Goal: Task Accomplishment & Management: Manage account settings

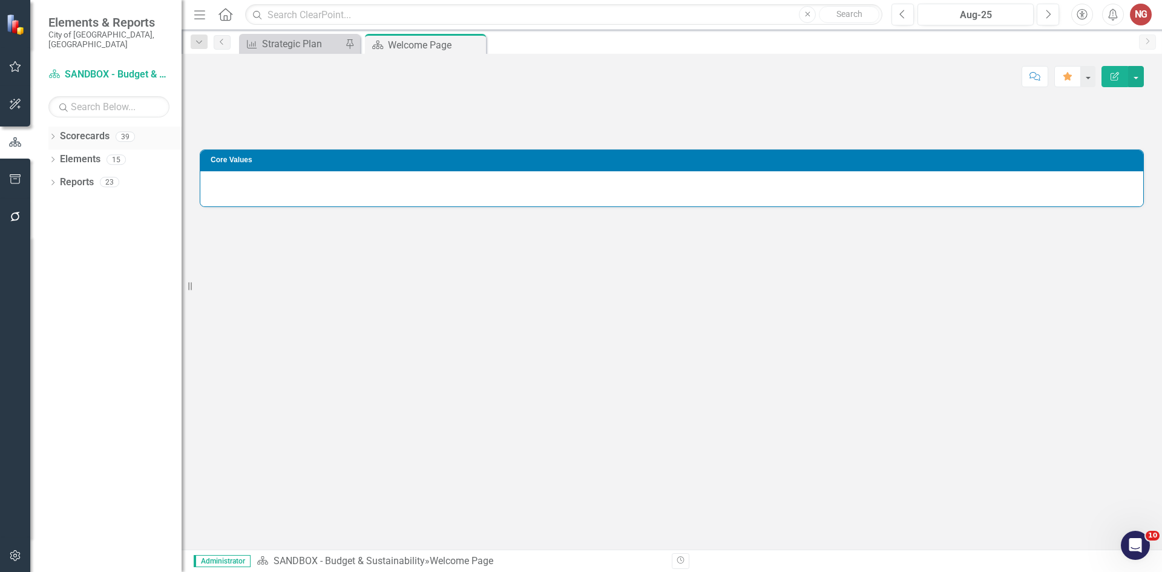
click at [57, 134] on icon "Dropdown" at bounding box center [52, 137] width 8 height 7
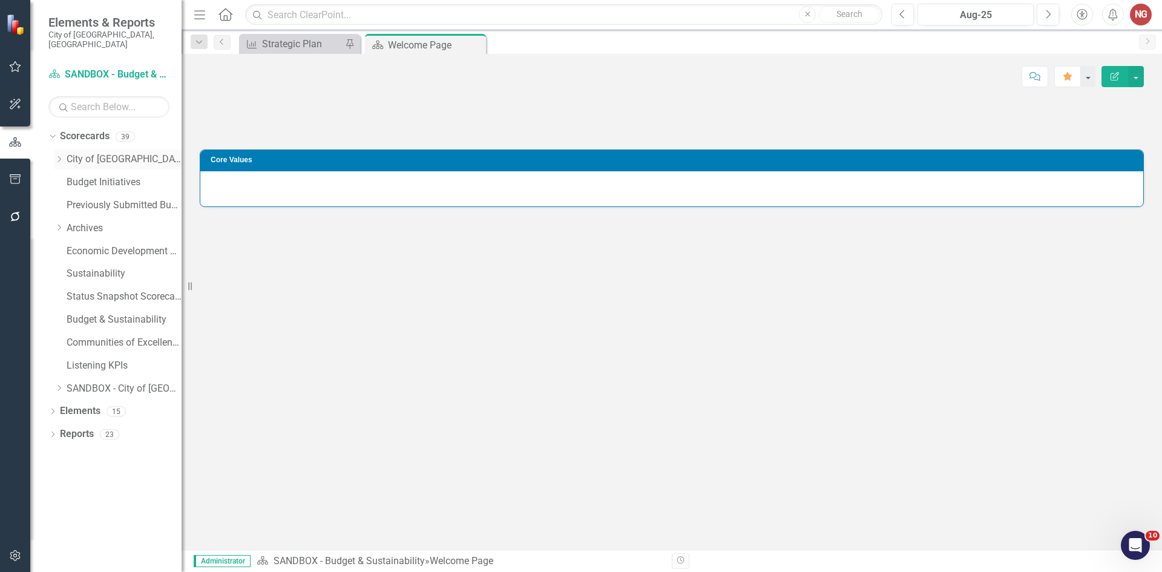
click at [63, 156] on icon "Dropdown" at bounding box center [58, 159] width 9 height 7
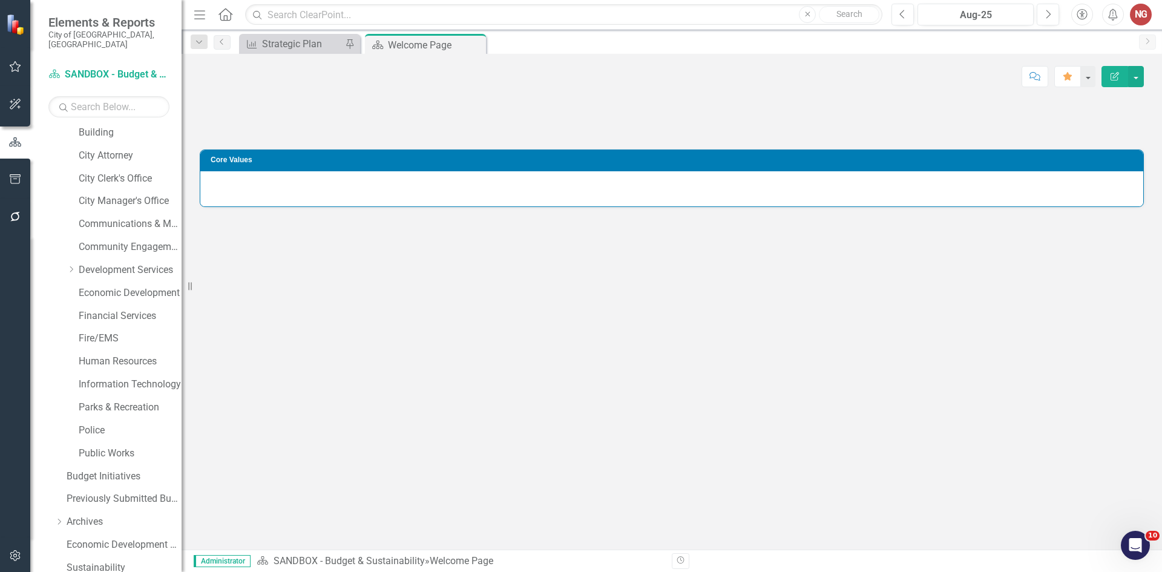
scroll to position [232, 0]
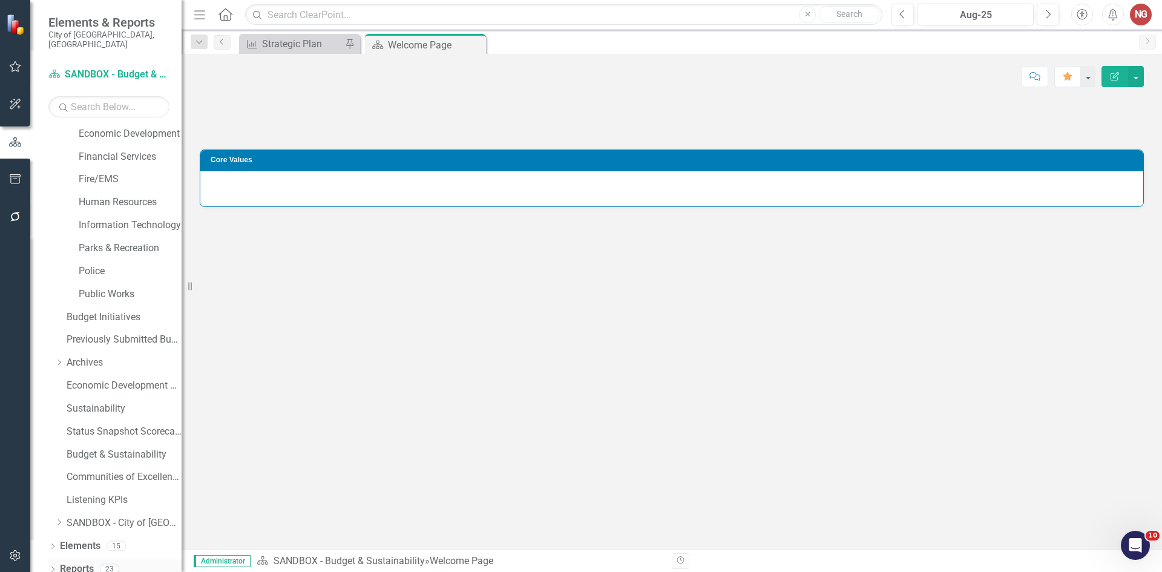
click at [53, 567] on icon "Dropdown" at bounding box center [52, 570] width 8 height 7
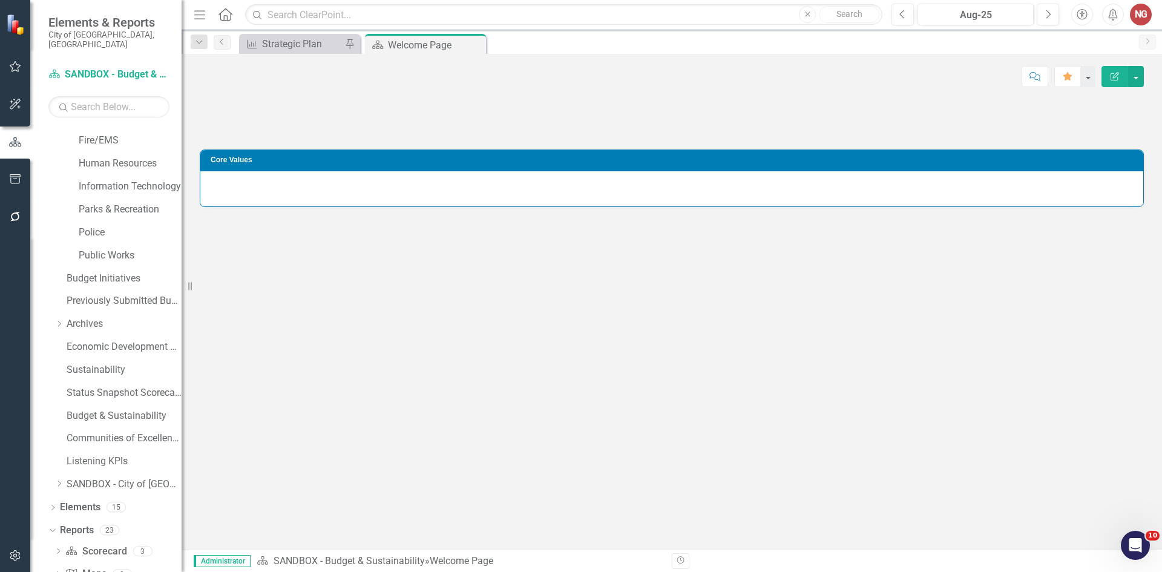
scroll to position [386, 0]
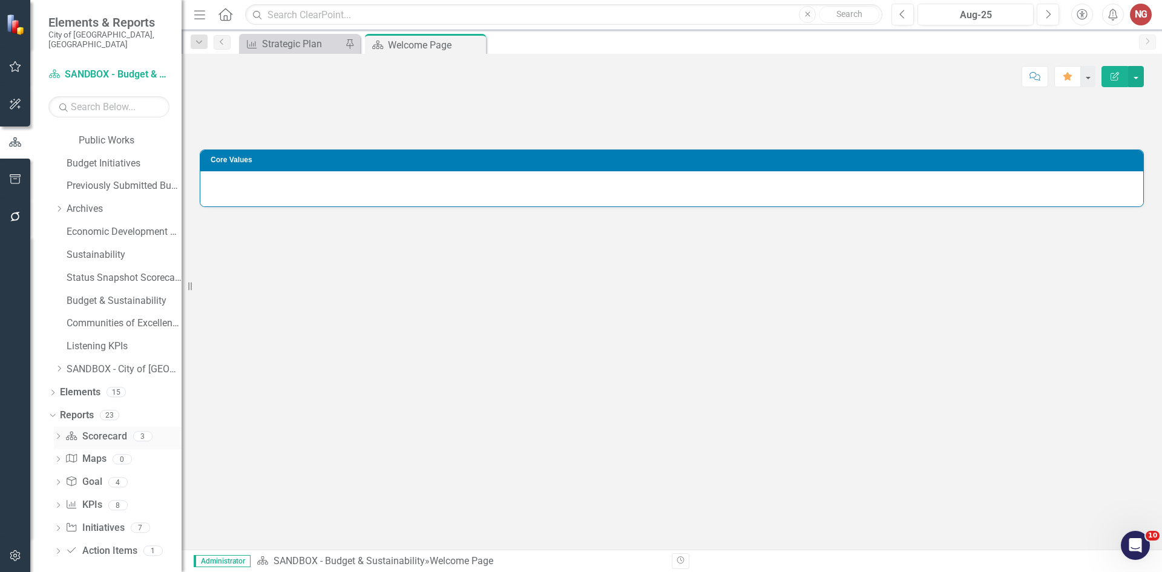
click at [96, 430] on link "Scorecard Scorecard" at bounding box center [95, 437] width 61 height 14
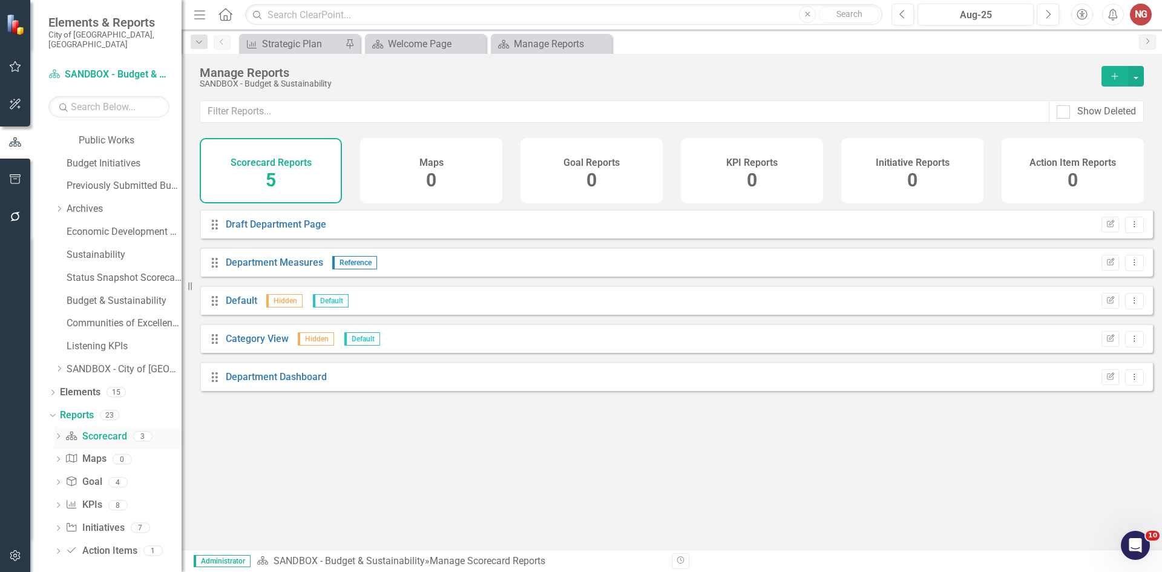
click at [57, 434] on icon "Dropdown" at bounding box center [58, 437] width 8 height 7
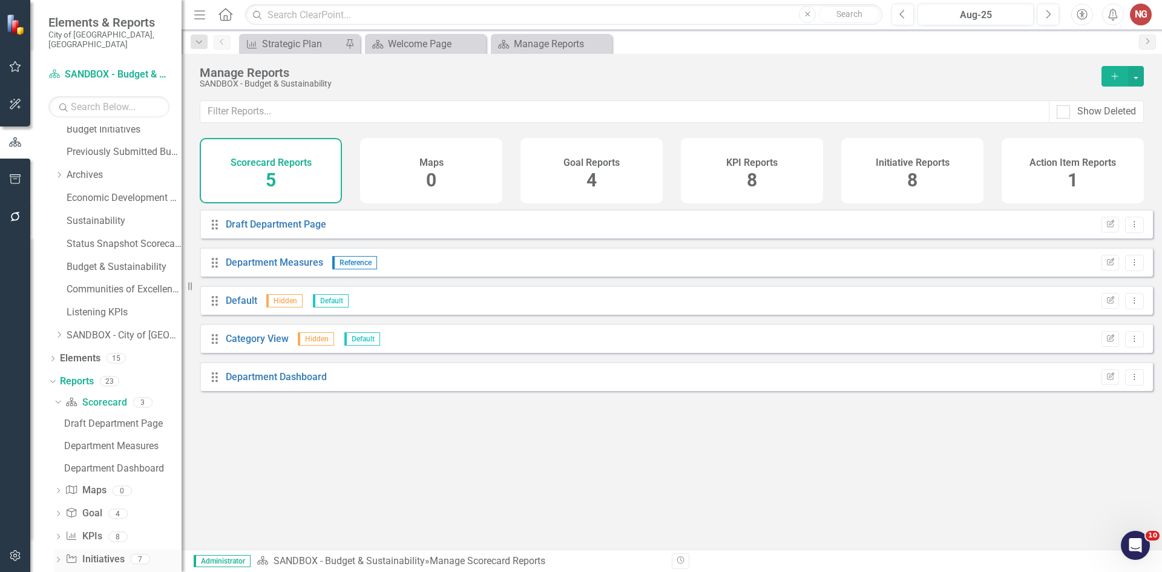
scroll to position [451, 0]
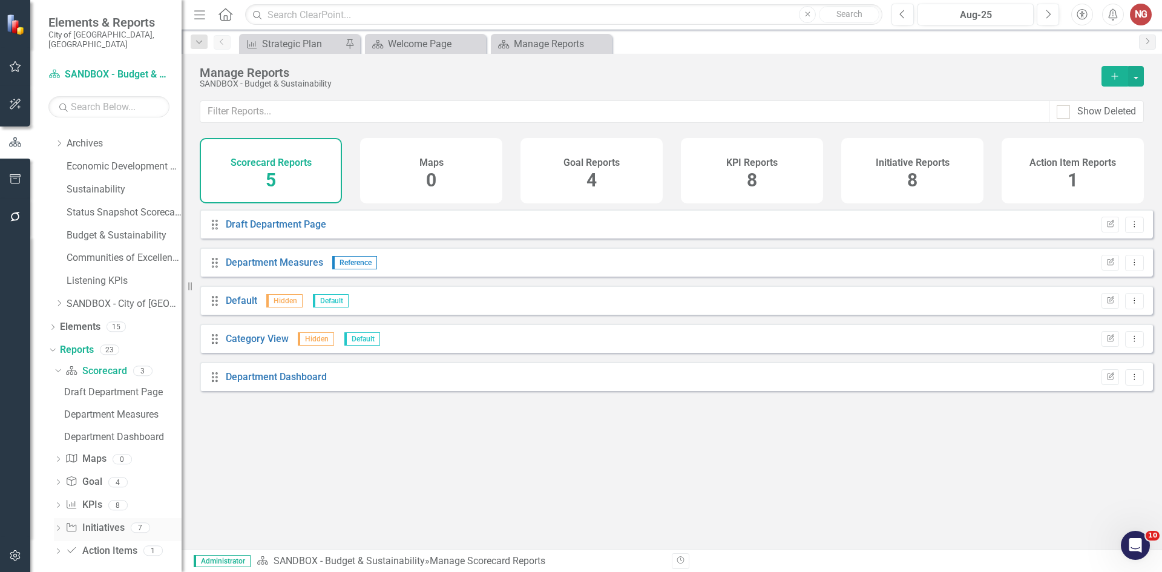
click at [61, 526] on icon "Dropdown" at bounding box center [58, 529] width 8 height 7
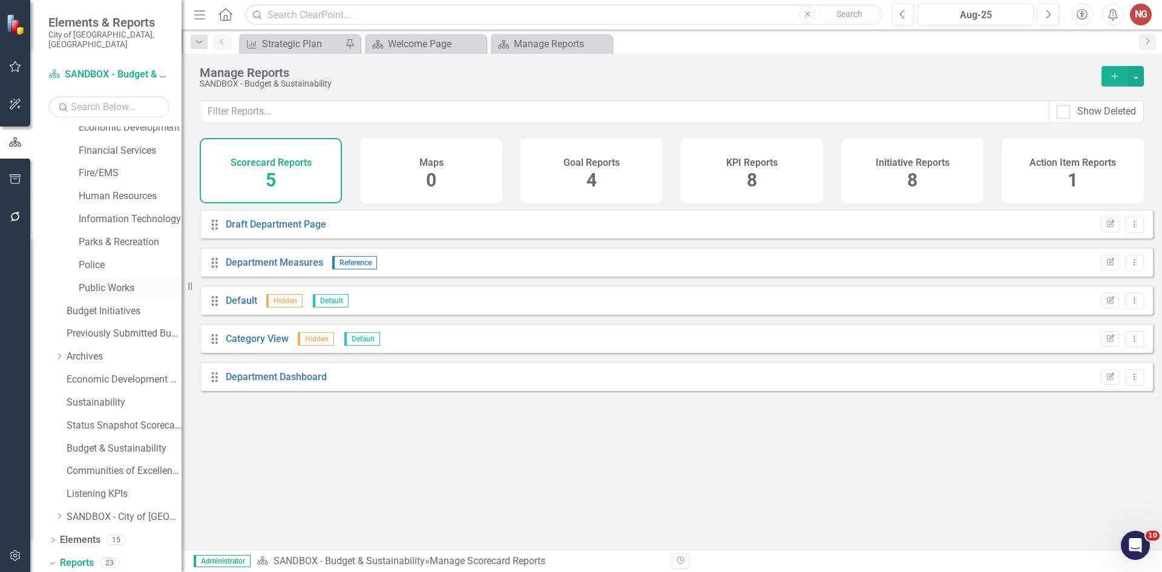
scroll to position [0, 0]
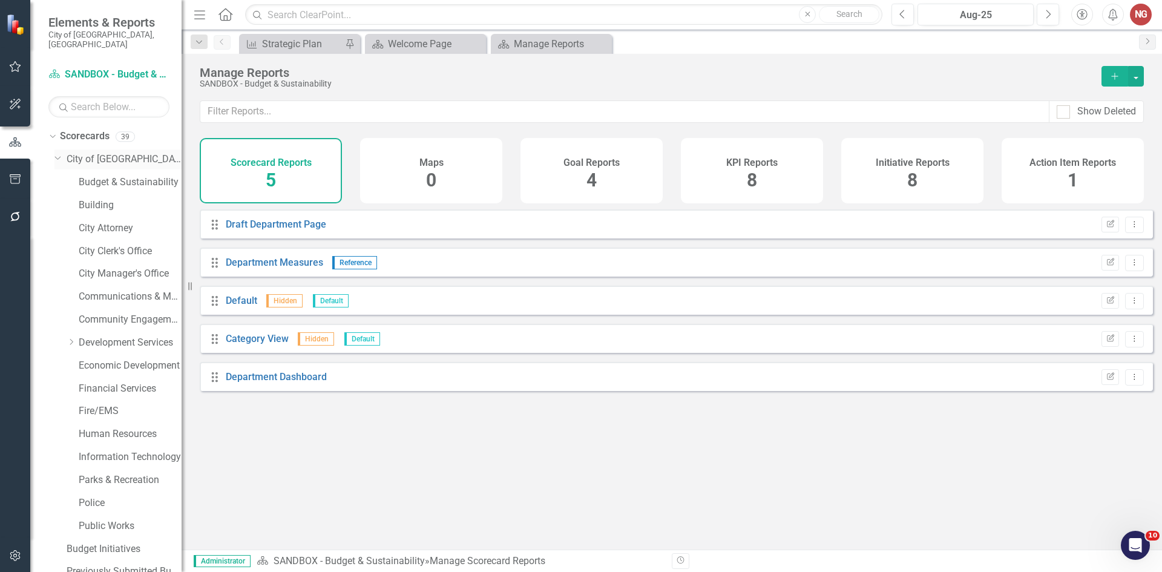
click at [111, 153] on link "City of [GEOGRAPHIC_DATA]" at bounding box center [124, 160] width 115 height 14
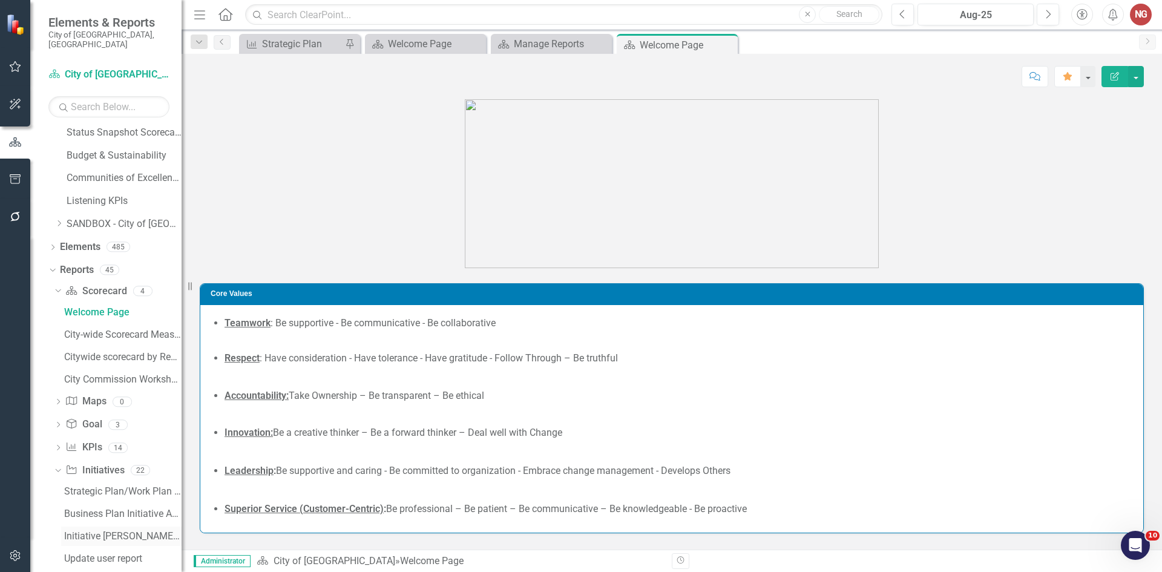
scroll to position [694, 0]
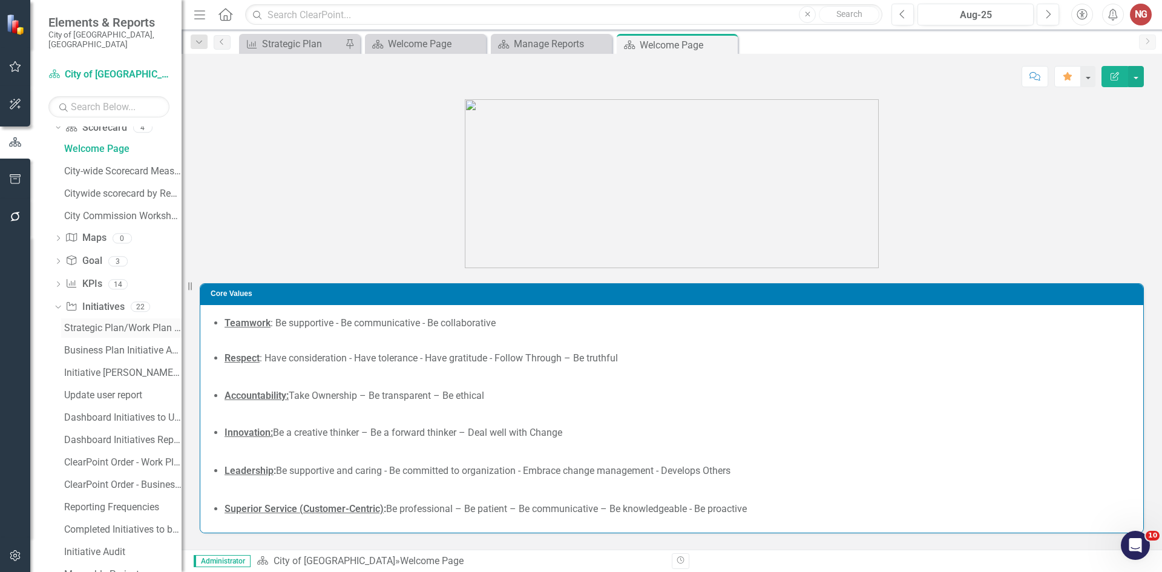
click at [72, 323] on div "Strategic Plan/Work Plan Initiative Analysis Report" at bounding box center [122, 328] width 117 height 11
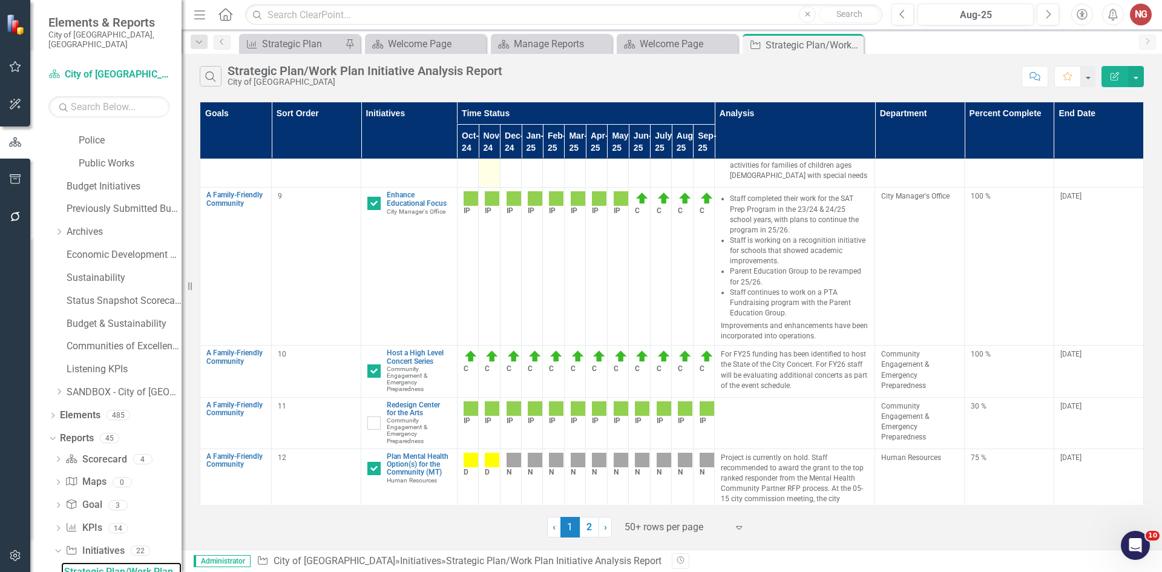
scroll to position [1029, 0]
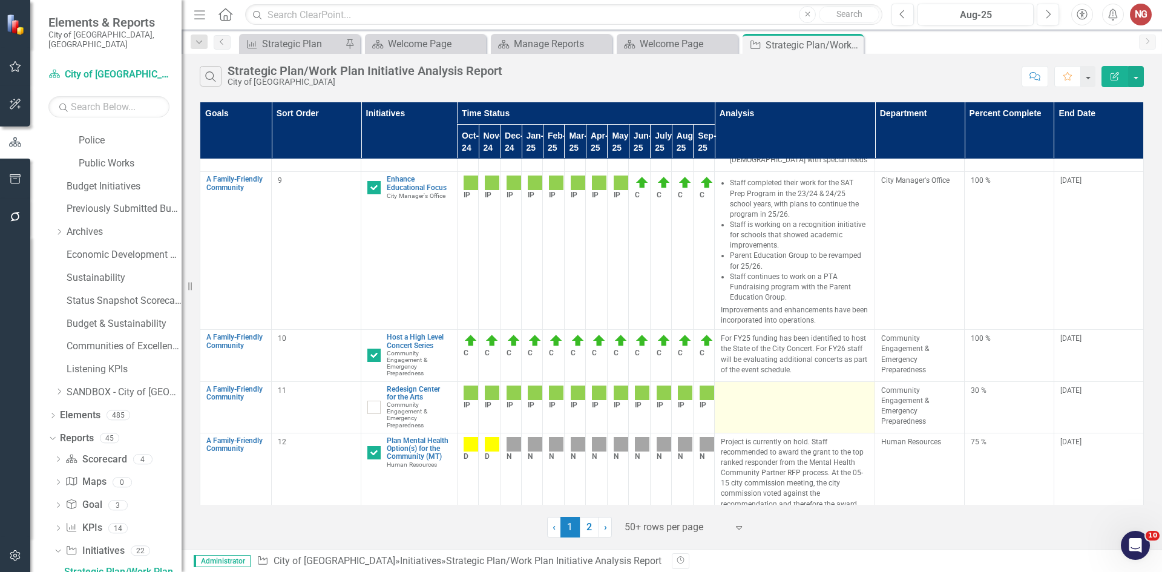
click at [782, 381] on td at bounding box center [795, 406] width 160 height 51
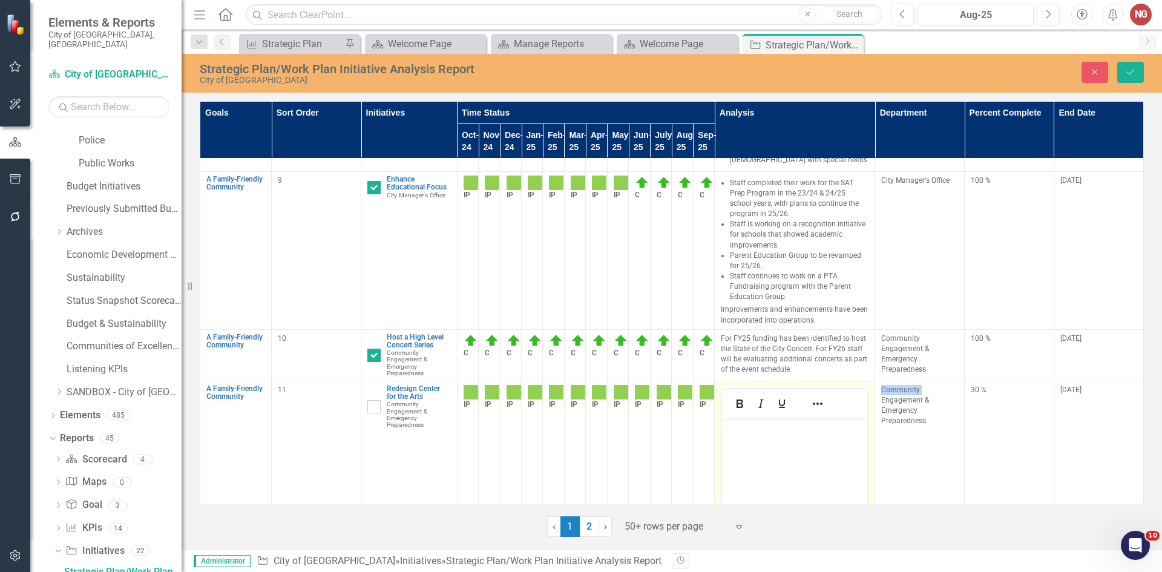
scroll to position [0, 0]
click at [736, 438] on body "Rich Text Area. Press ALT-0 for help." at bounding box center [794, 508] width 145 height 182
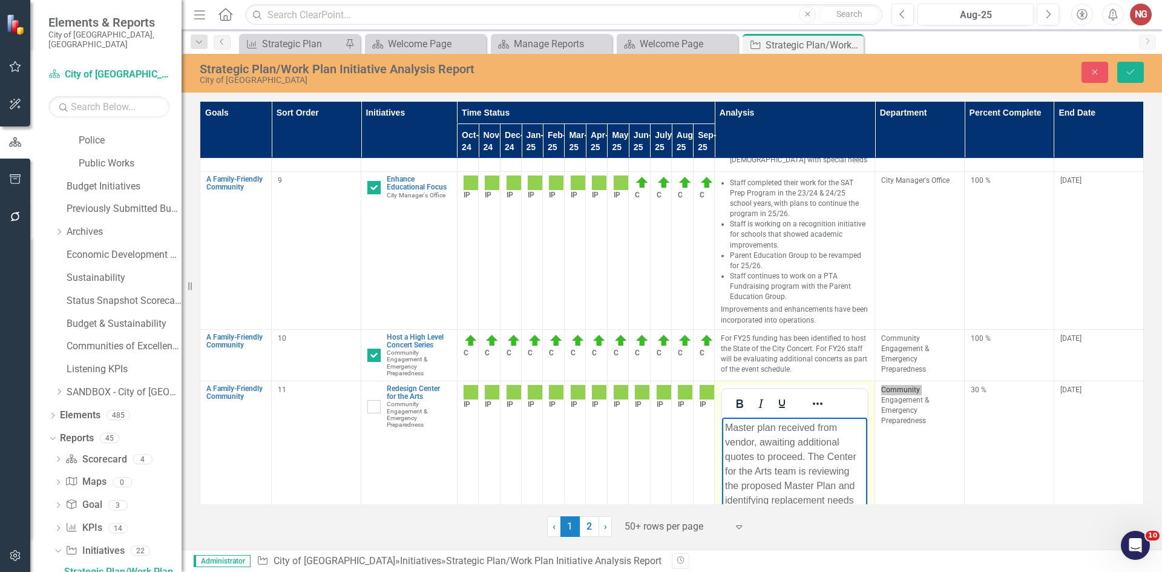
scroll to position [1032, 0]
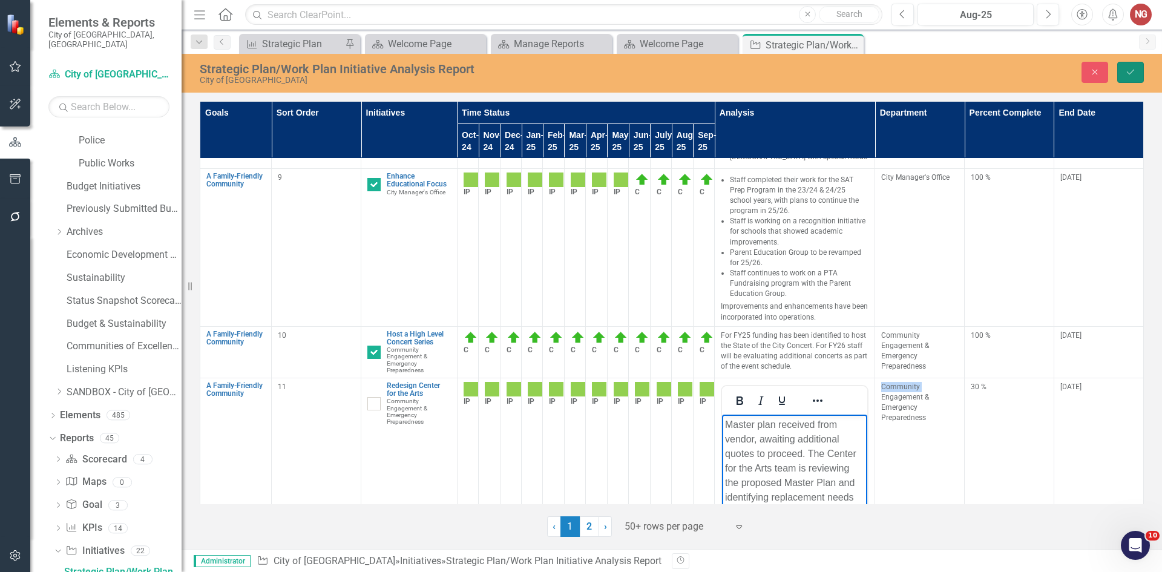
click at [1136, 73] on button "Save" at bounding box center [1130, 72] width 27 height 21
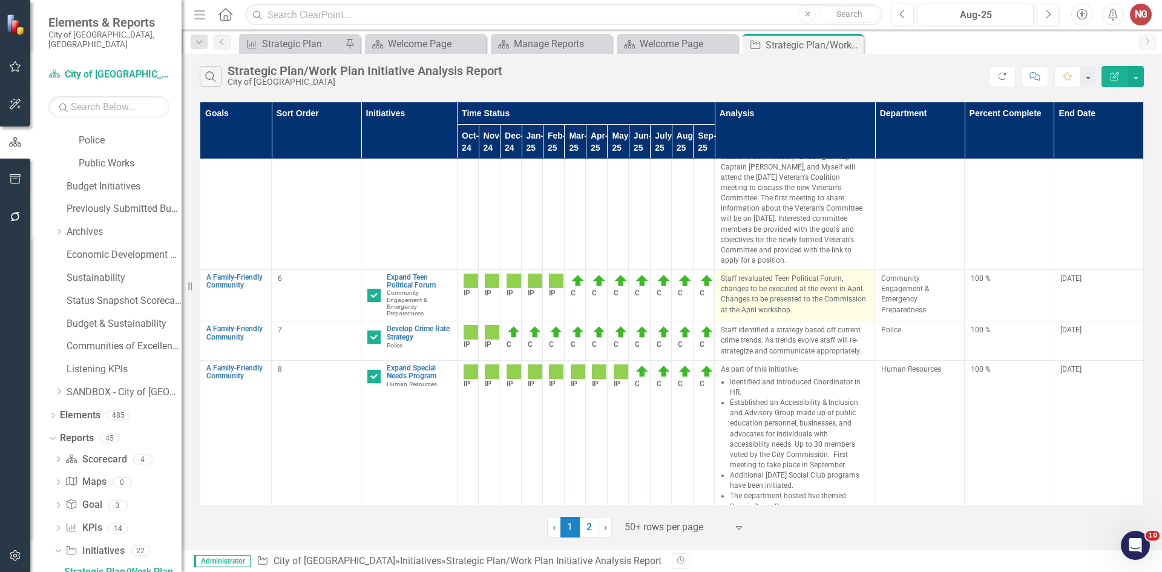
scroll to position [545, 0]
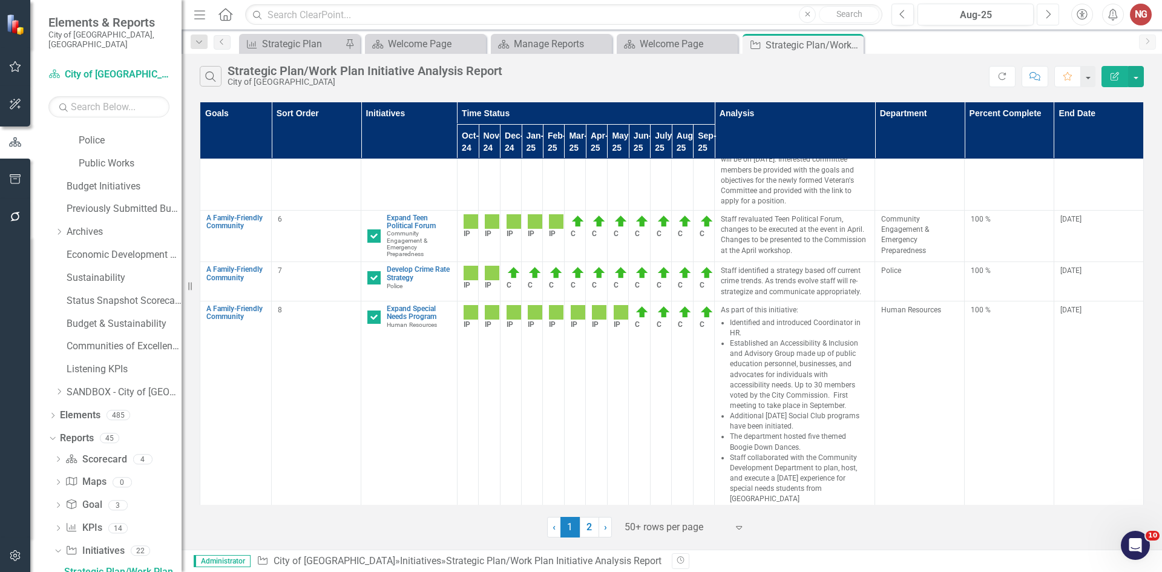
click at [1048, 16] on icon "Next" at bounding box center [1048, 14] width 7 height 11
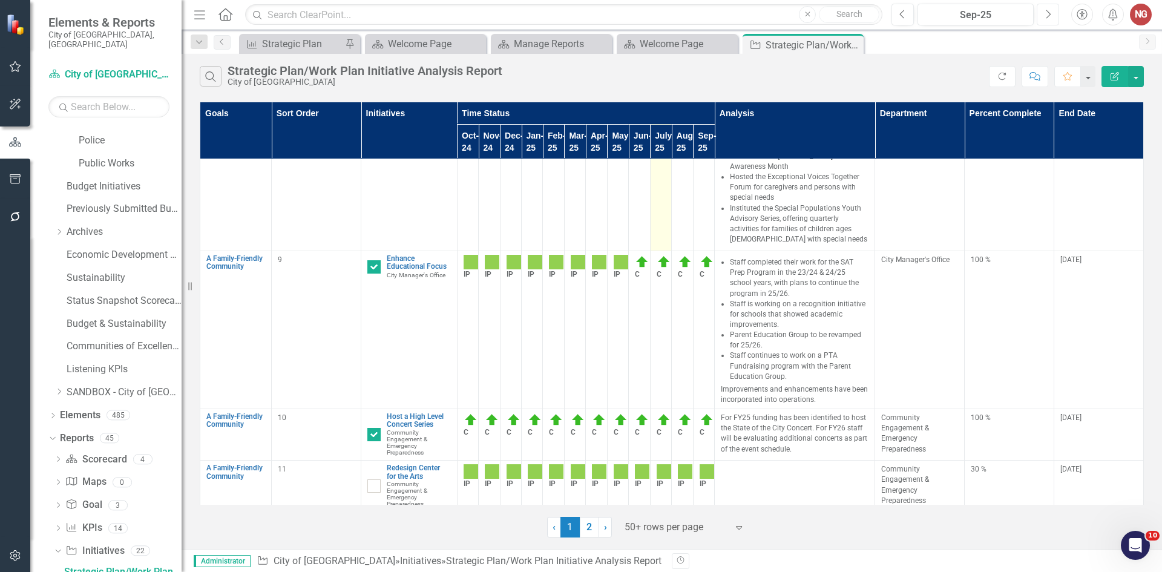
scroll to position [1029, 0]
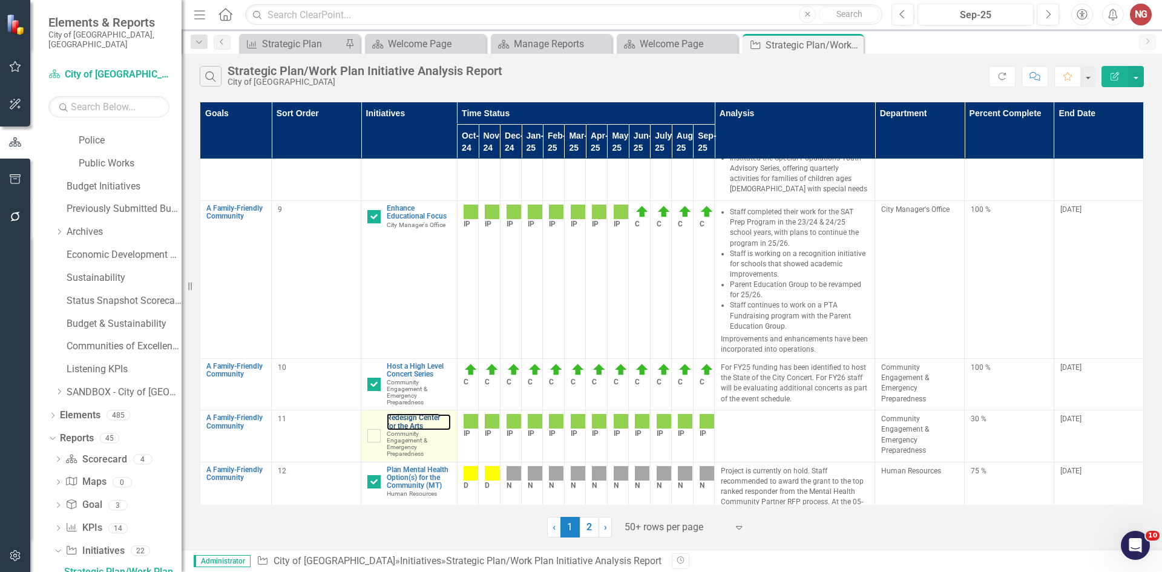
drag, startPoint x: 819, startPoint y: 367, endPoint x: 395, endPoint y: 364, distance: 424.3
click at [411, 393] on div "Edit" at bounding box center [407, 396] width 10 height 10
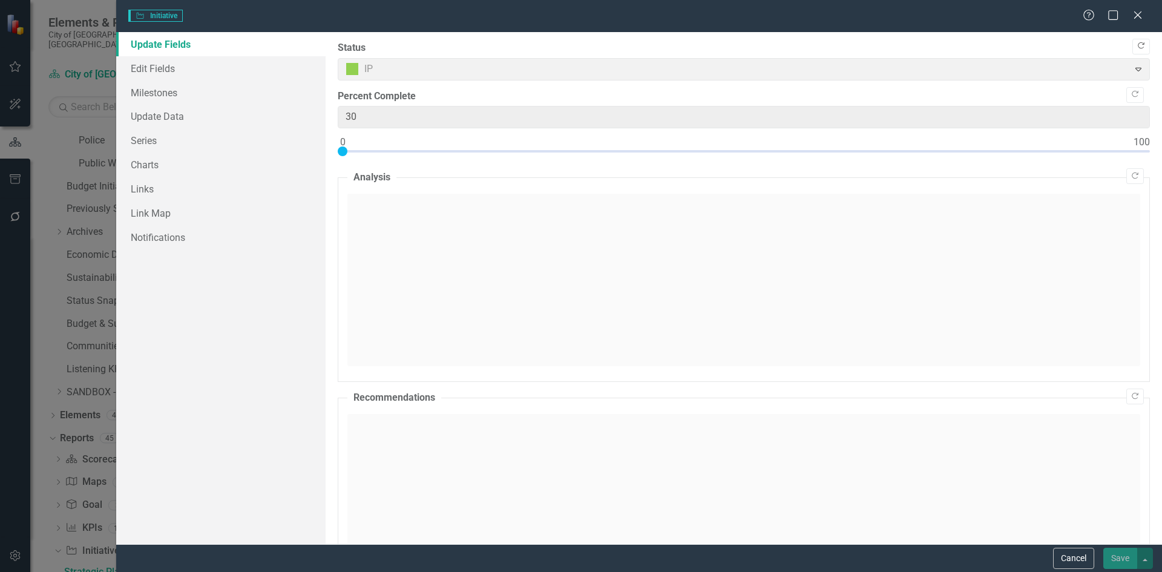
click at [1132, 45] on button "Copy Forward" at bounding box center [1141, 47] width 18 height 16
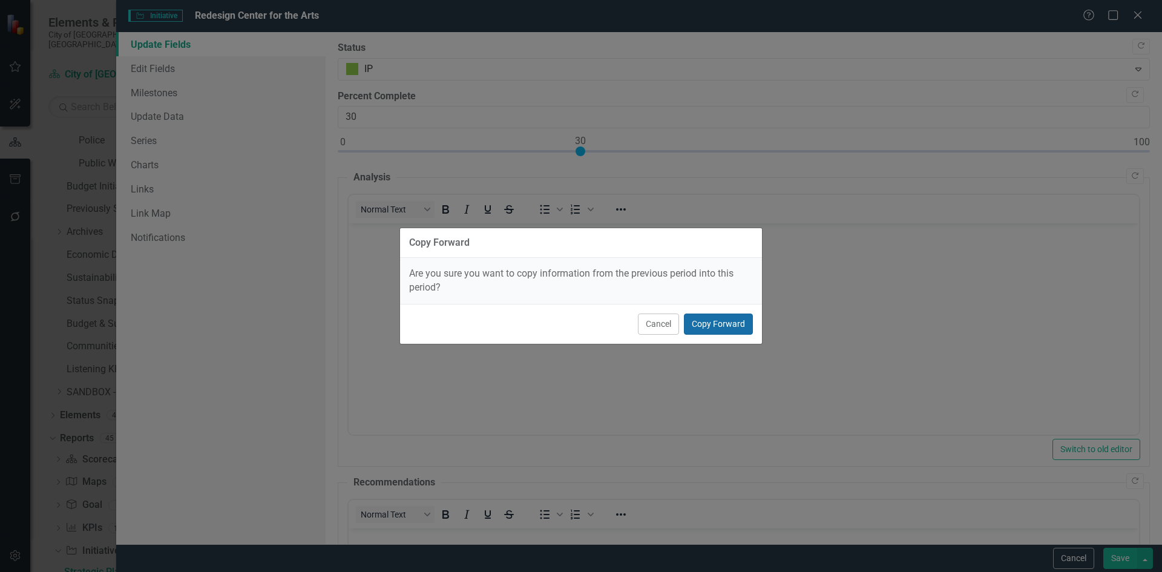
click at [700, 323] on button "Copy Forward" at bounding box center [718, 324] width 69 height 21
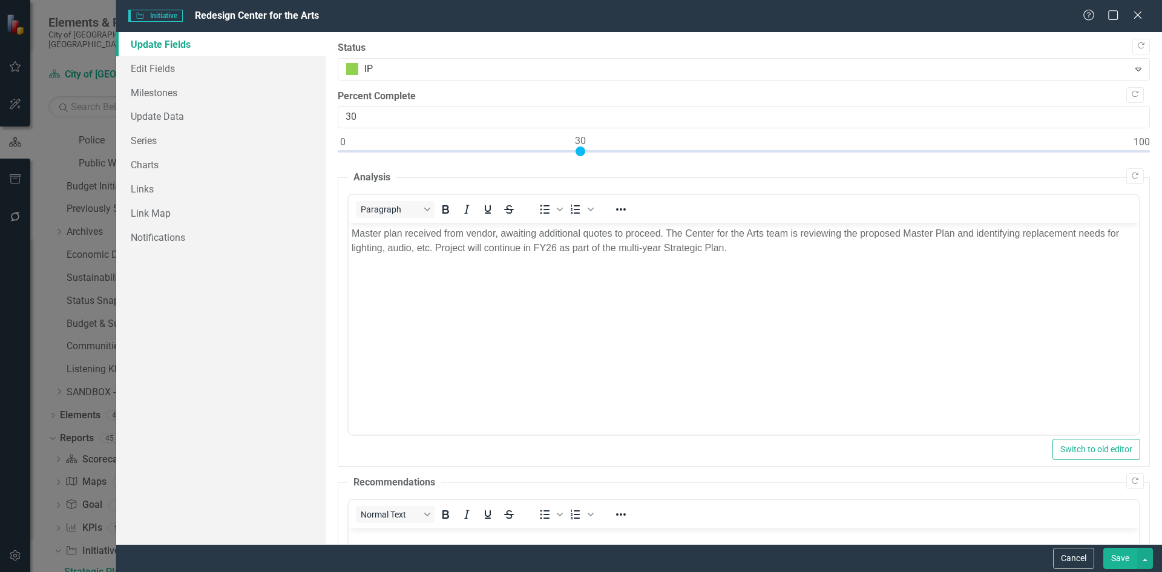
click at [1120, 560] on button "Save" at bounding box center [1120, 558] width 34 height 21
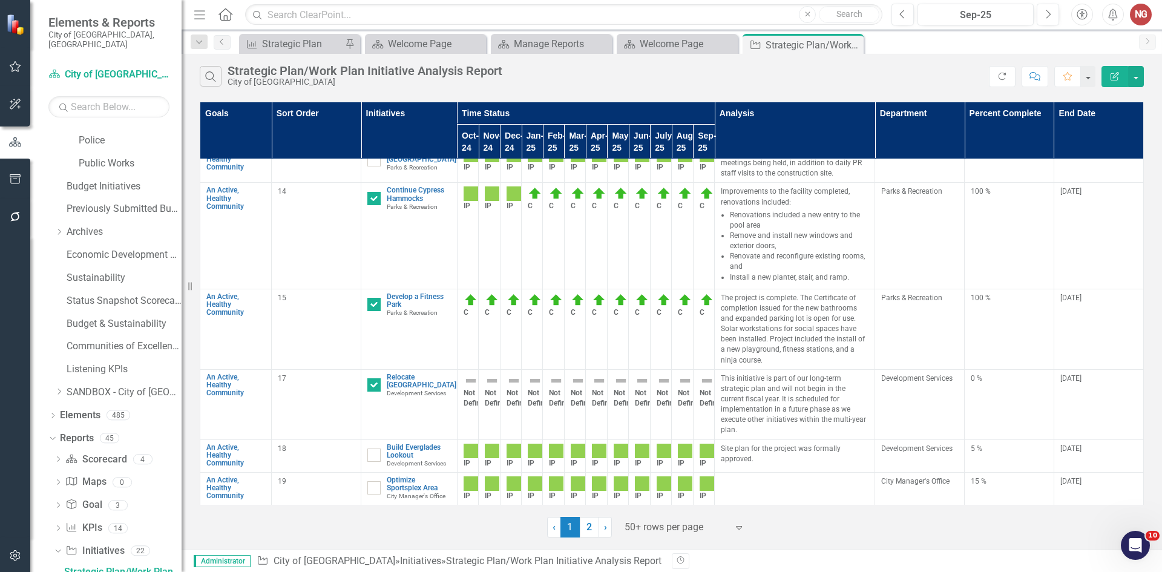
scroll to position [1574, 0]
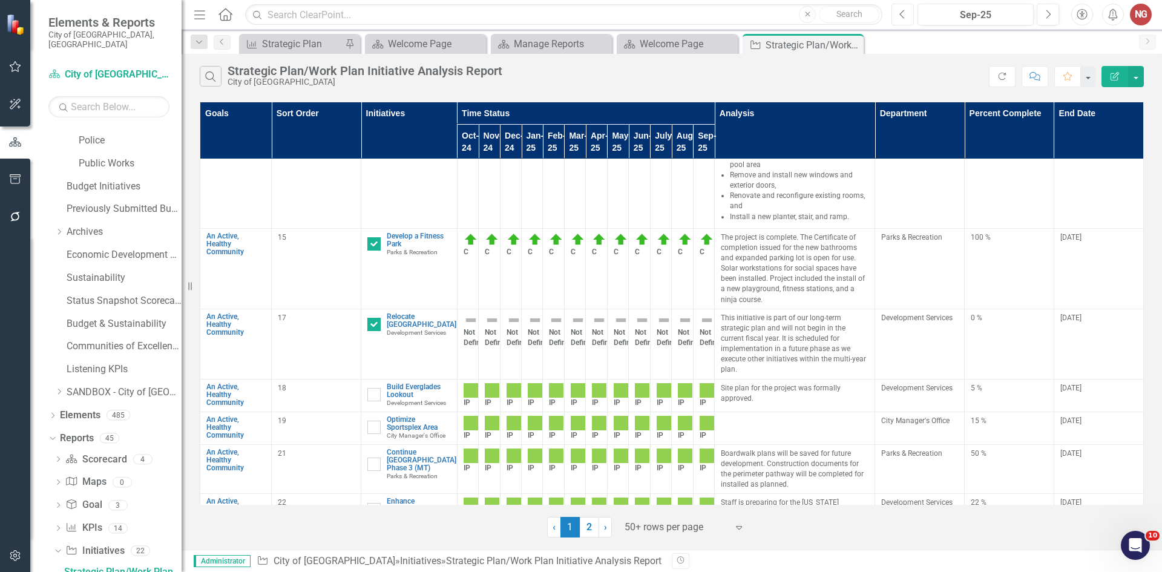
click at [910, 6] on button "Previous" at bounding box center [903, 15] width 22 height 22
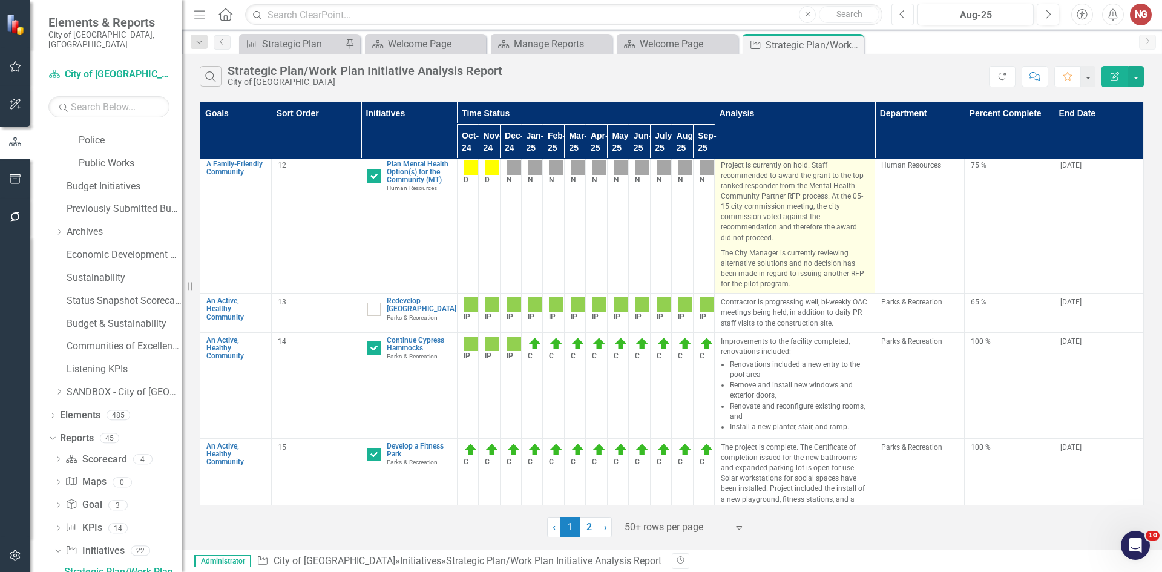
scroll to position [1513, 0]
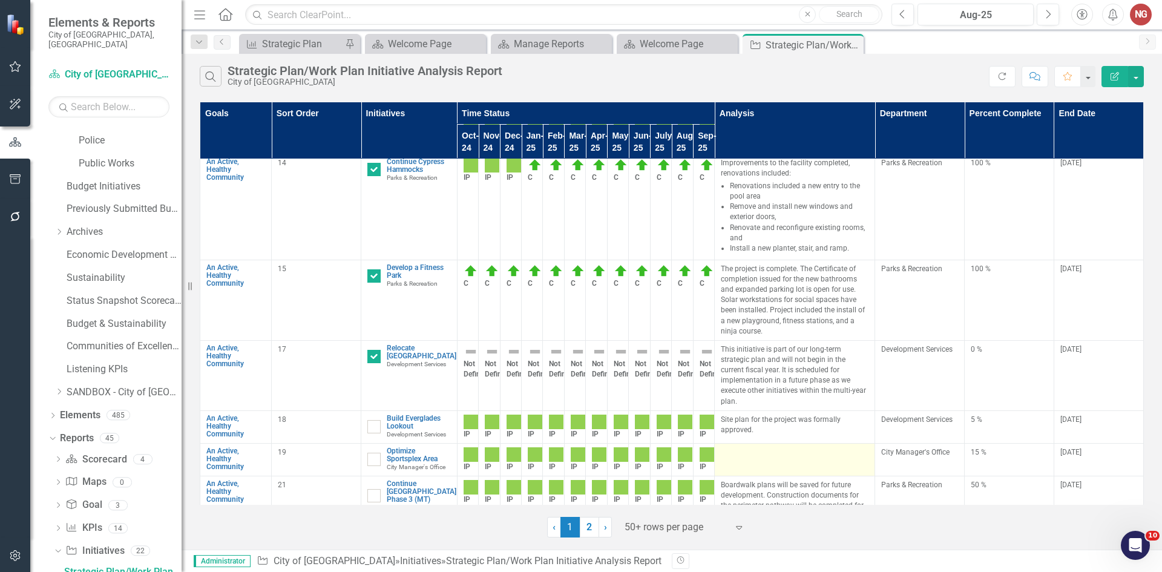
click at [734, 443] on td at bounding box center [795, 459] width 160 height 33
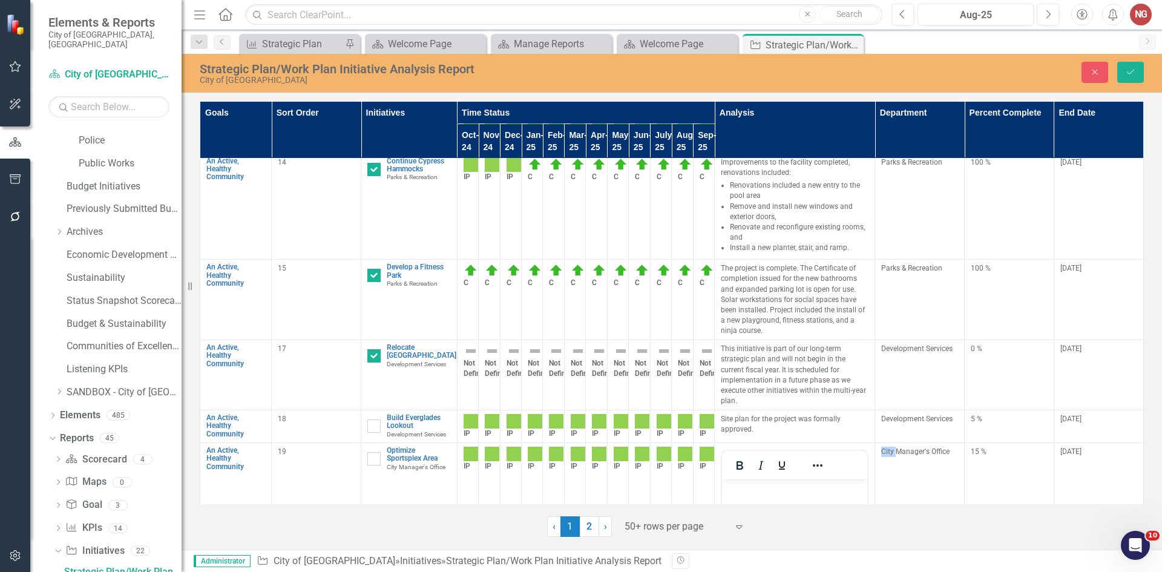
scroll to position [0, 0]
click at [737, 496] on p "Rich Text Area. Press ALT-0 for help." at bounding box center [794, 489] width 139 height 15
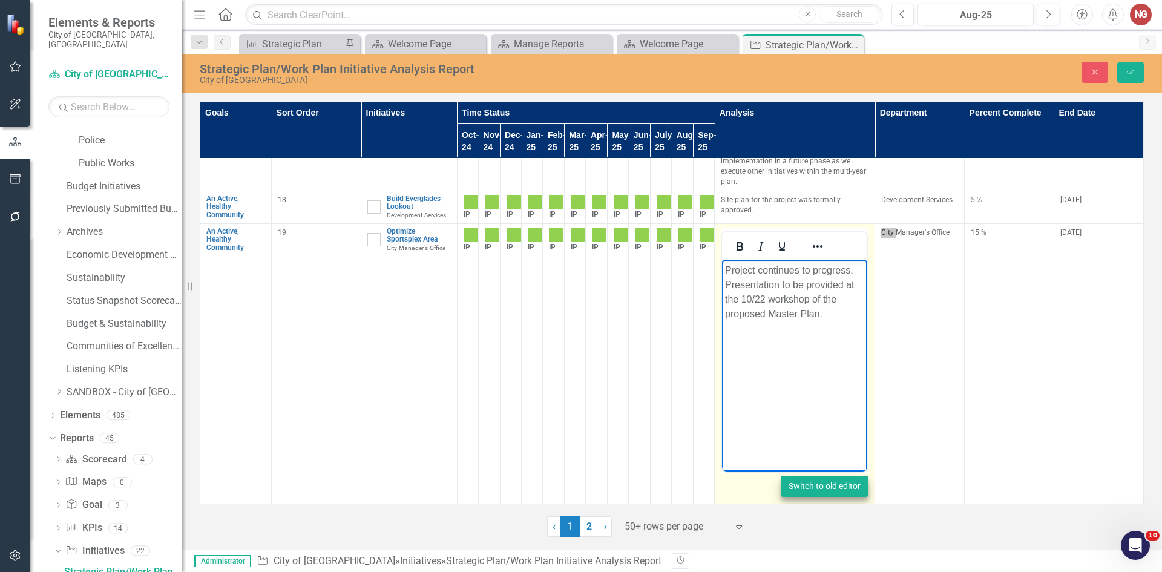
scroll to position [1755, 0]
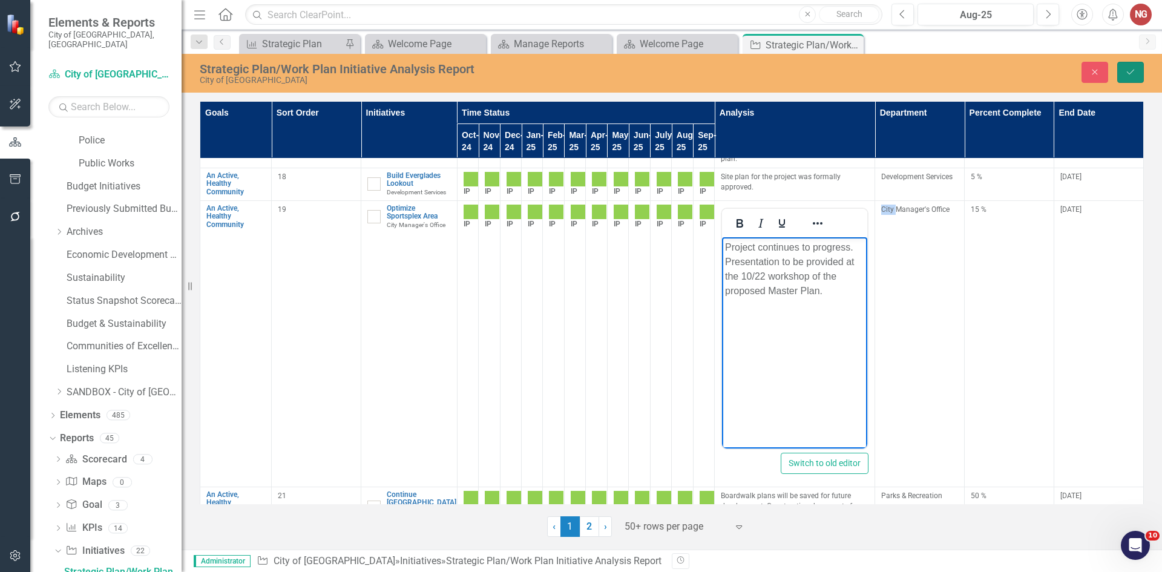
click at [1126, 68] on icon "Save" at bounding box center [1130, 72] width 11 height 8
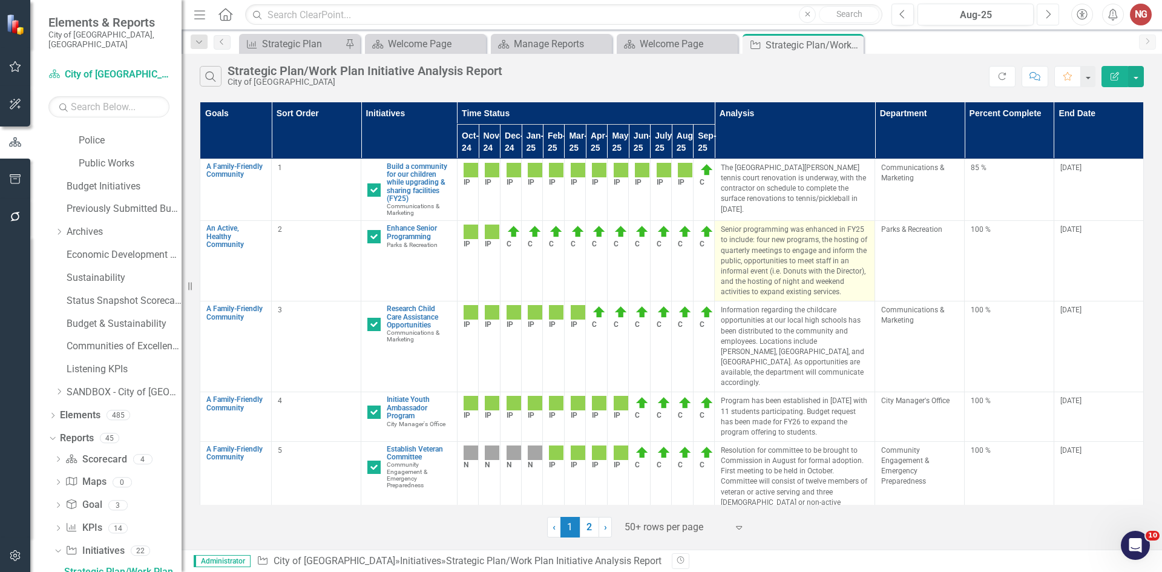
drag, startPoint x: 1039, startPoint y: 8, endPoint x: 784, endPoint y: 267, distance: 363.4
click at [1039, 9] on button "Next" at bounding box center [1048, 15] width 22 height 22
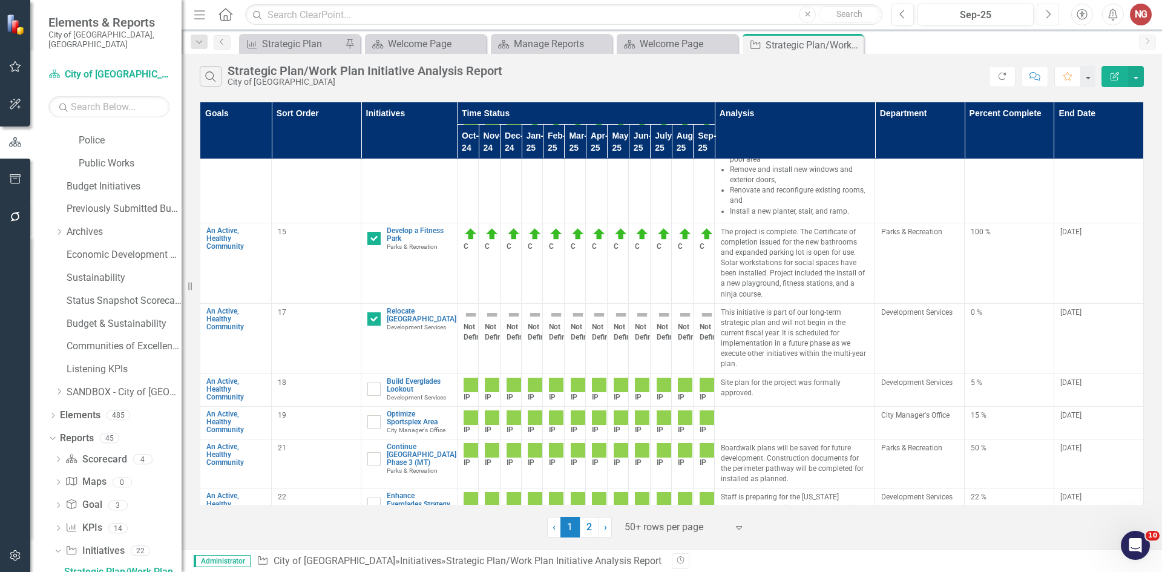
scroll to position [1574, 0]
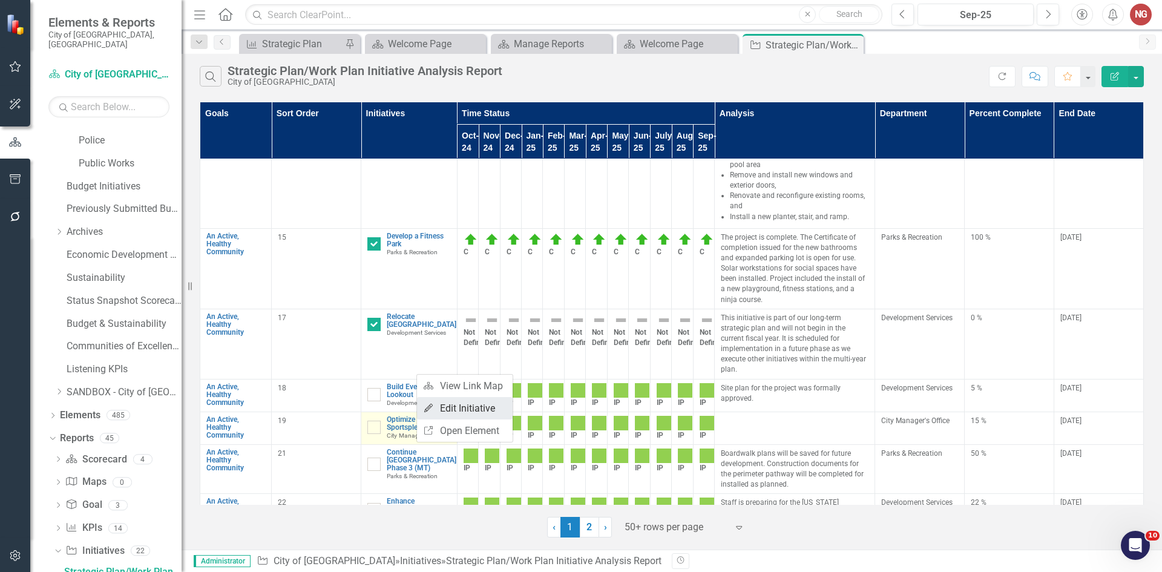
click at [456, 406] on link "Edit Edit Initiative" at bounding box center [465, 408] width 96 height 22
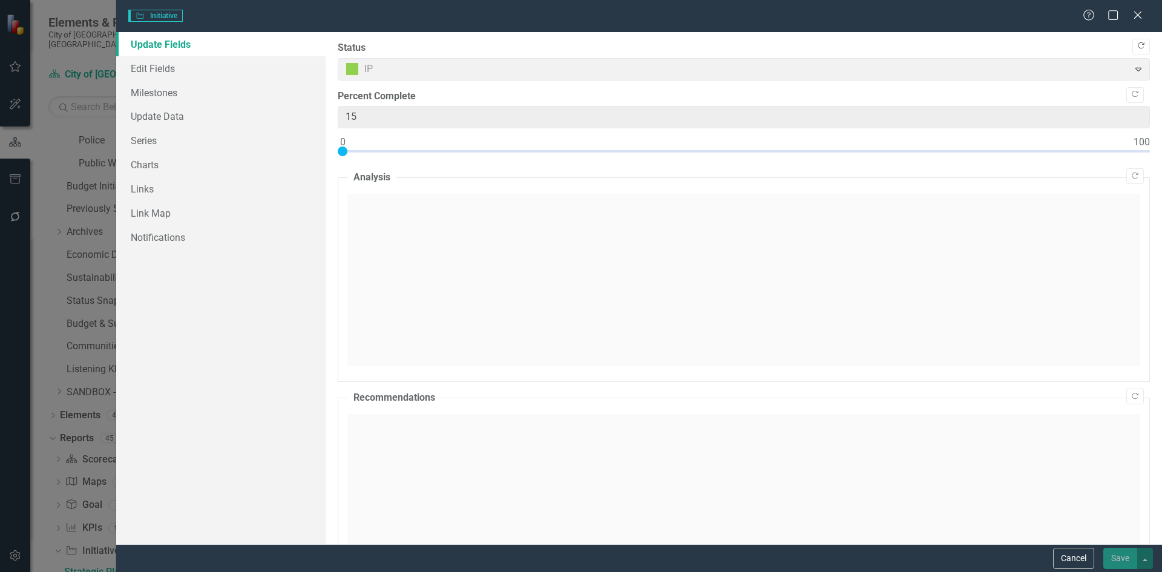
click at [1137, 45] on icon "Copy Forward" at bounding box center [1141, 45] width 9 height 7
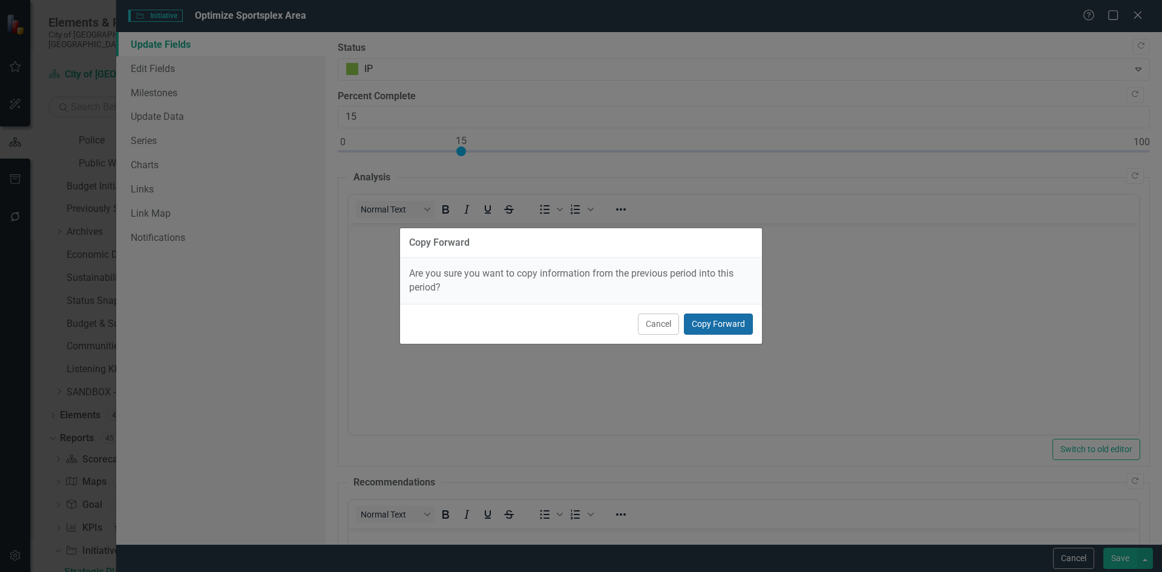
scroll to position [0, 0]
click at [737, 331] on button "Copy Forward" at bounding box center [718, 324] width 69 height 21
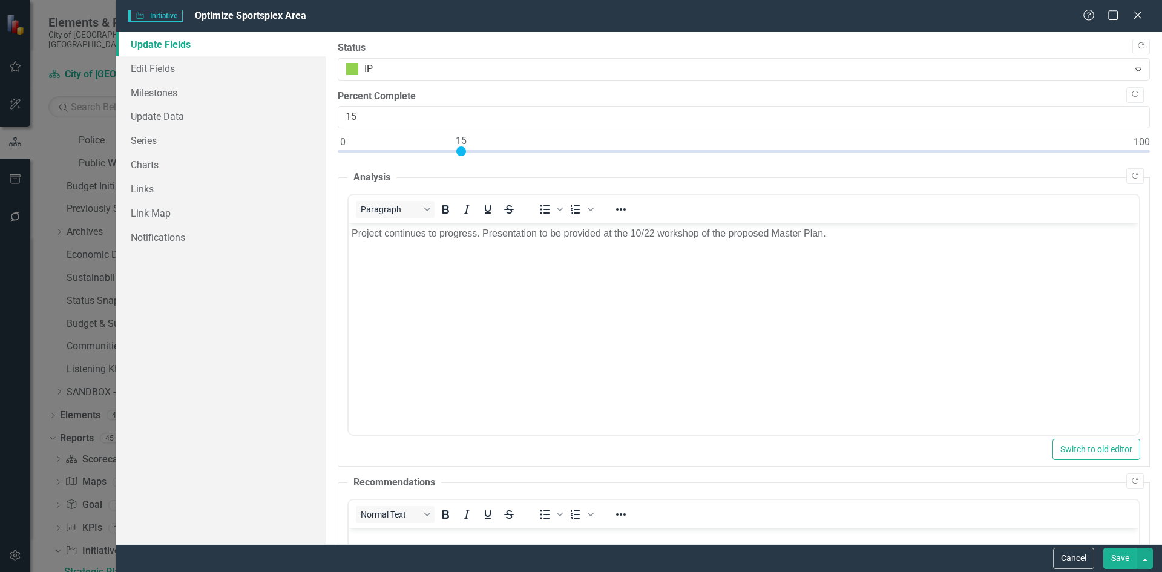
click at [1131, 560] on button "Save" at bounding box center [1120, 558] width 34 height 21
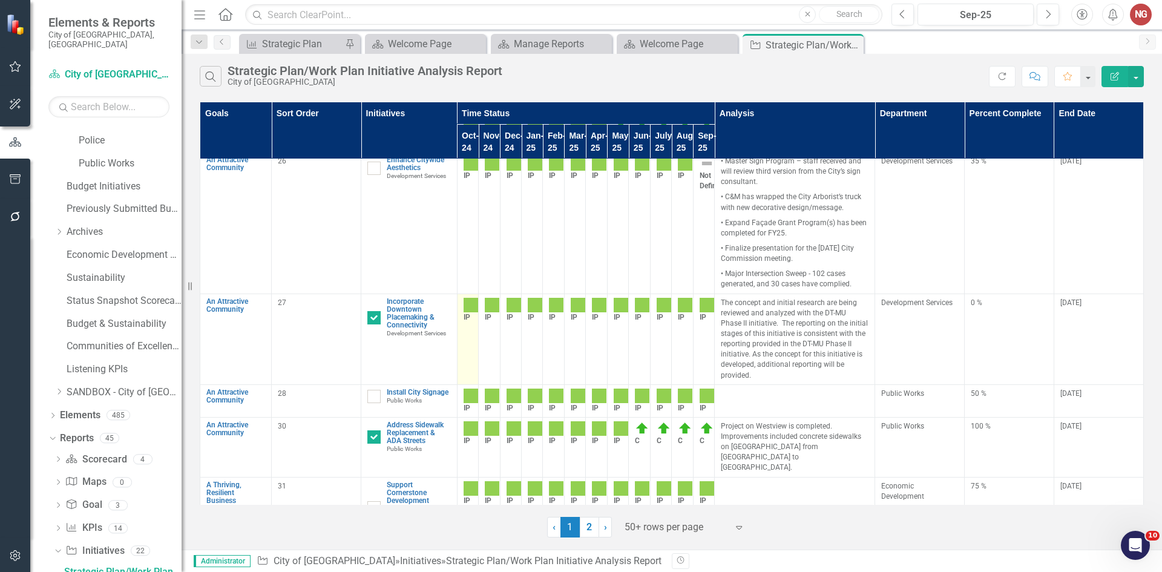
scroll to position [2360, 0]
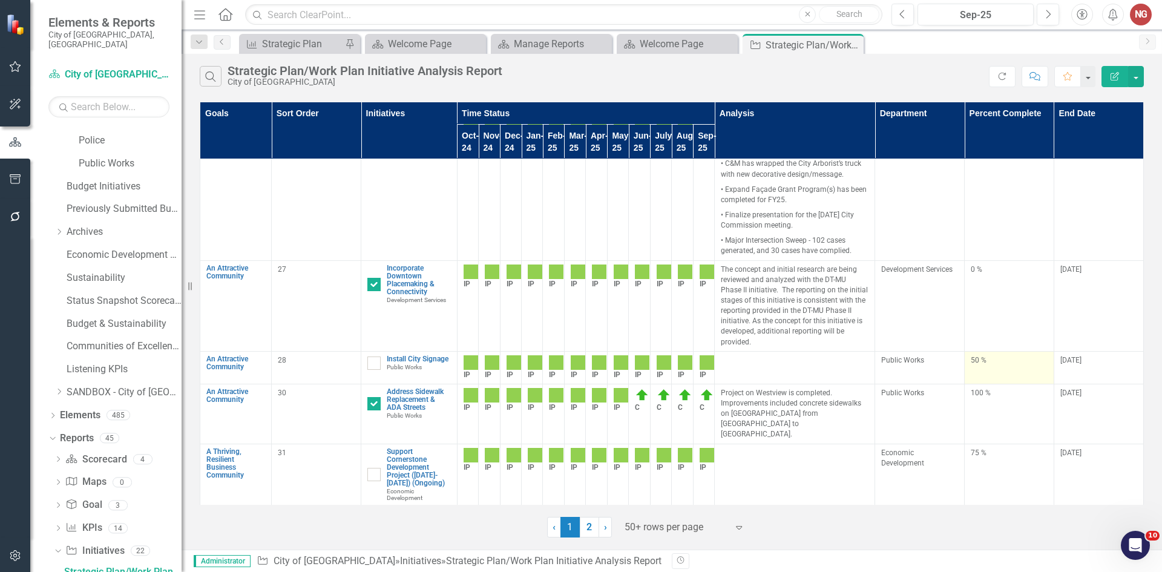
click at [971, 355] on div "50 %" at bounding box center [1009, 360] width 77 height 10
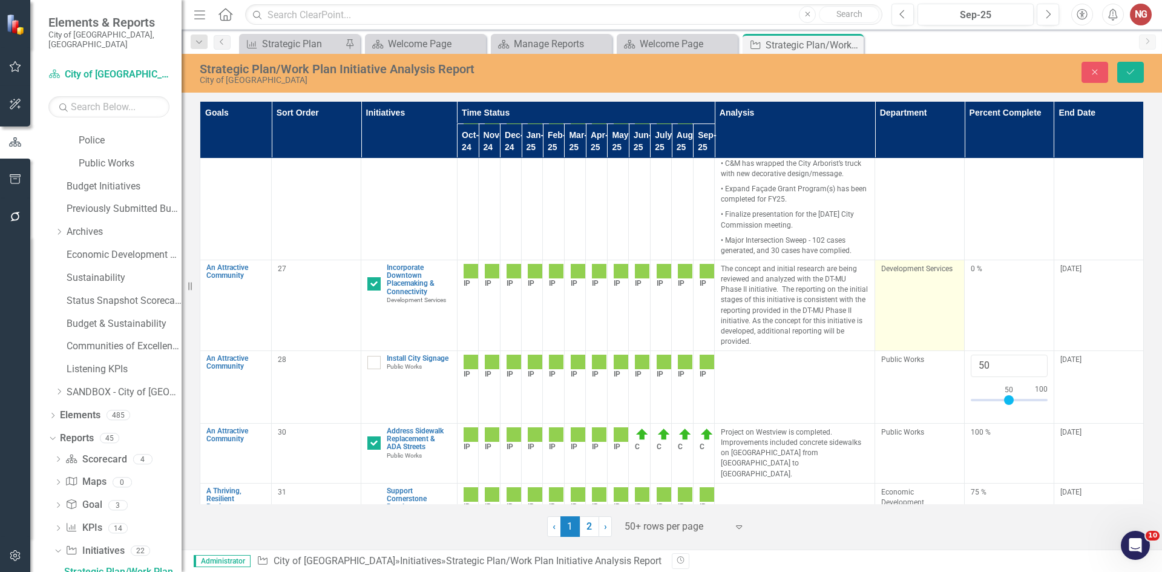
type input "055"
click button "Save" at bounding box center [1130, 72] width 27 height 21
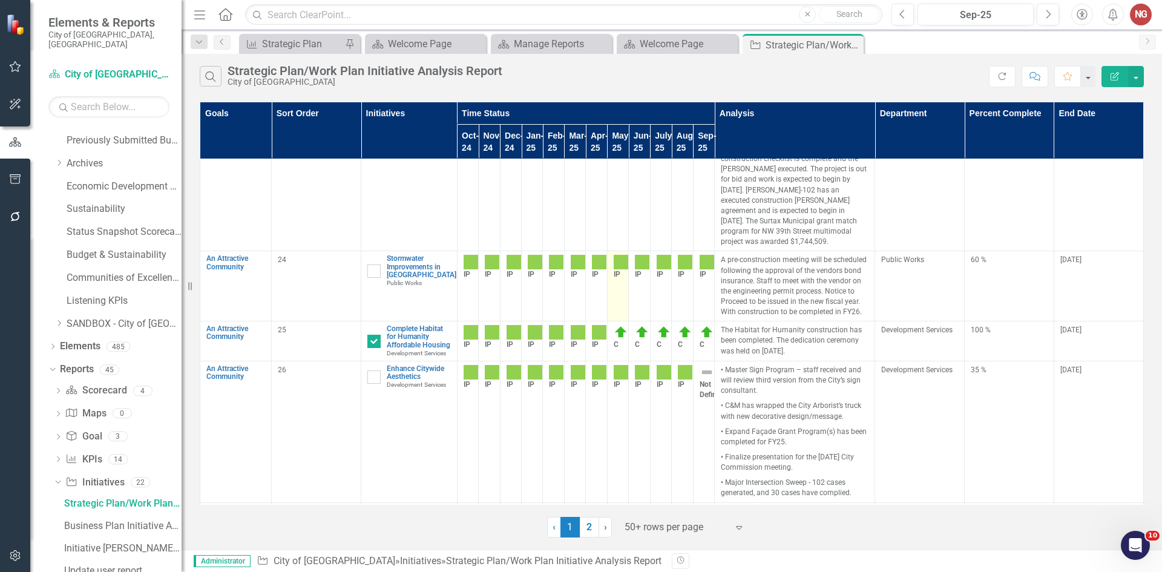
scroll to position [2179, 0]
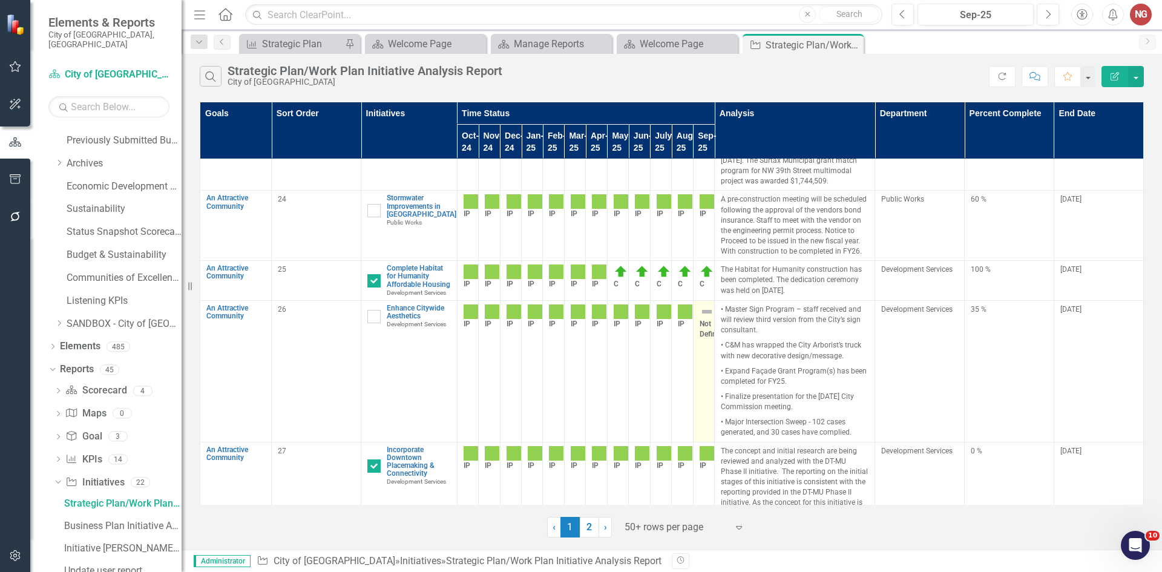
click at [700, 304] on img at bounding box center [707, 311] width 15 height 15
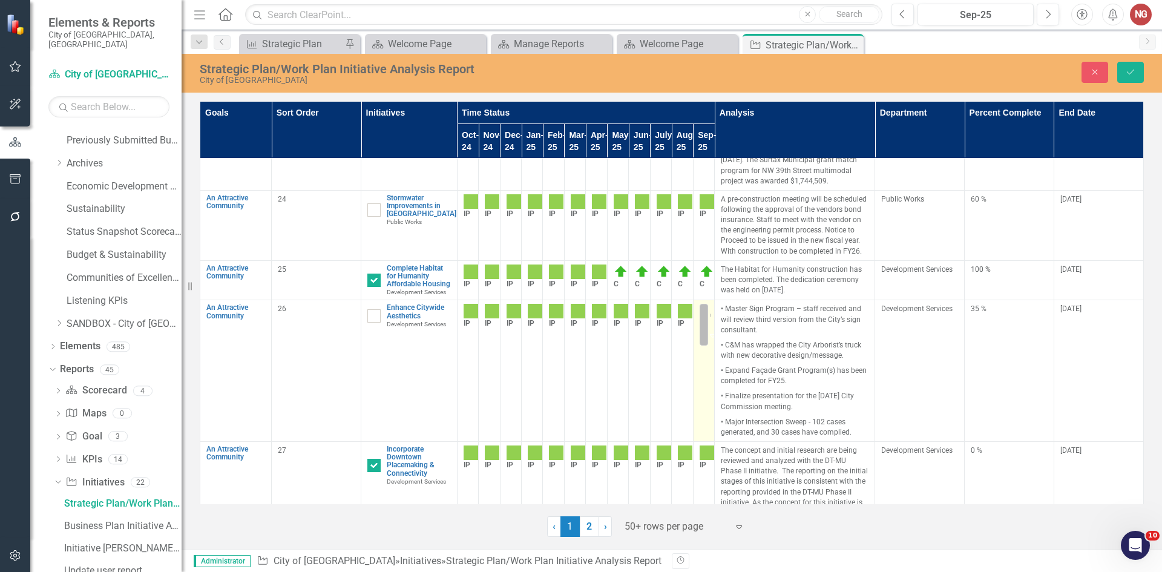
click at [708, 308] on input "text" at bounding box center [709, 315] width 2 height 14
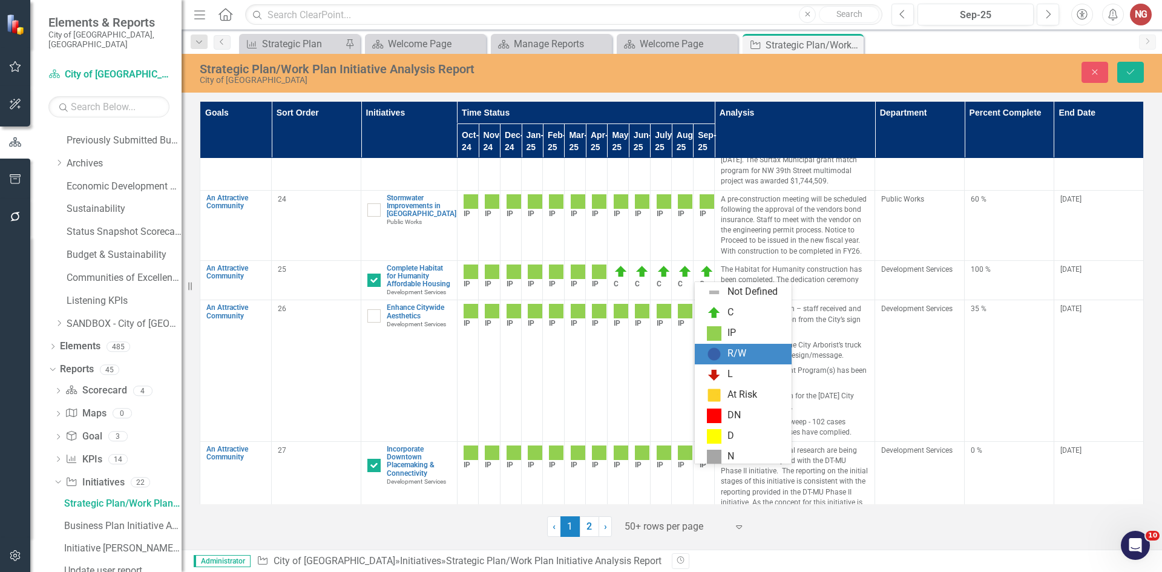
click at [713, 341] on div "IP" at bounding box center [743, 333] width 97 height 21
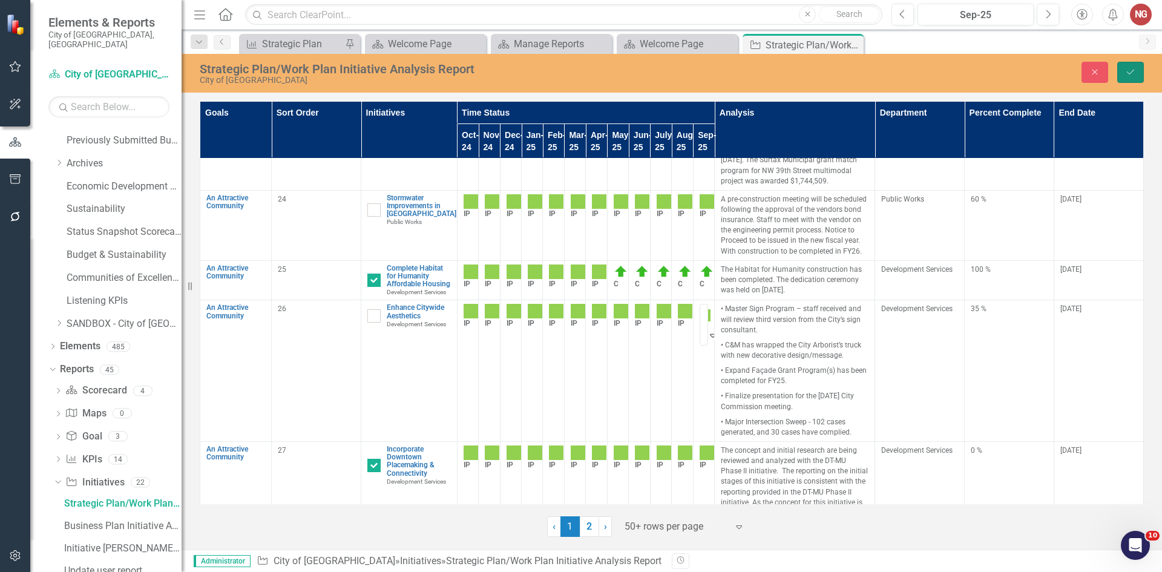
click at [1137, 77] on button "Save" at bounding box center [1130, 72] width 27 height 21
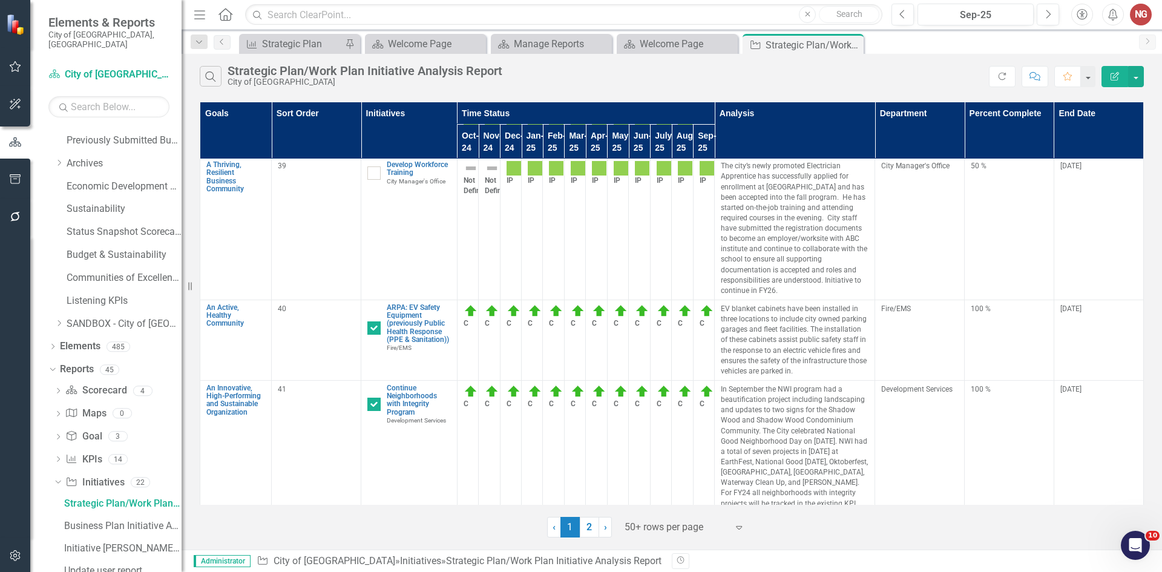
scroll to position [3087, 0]
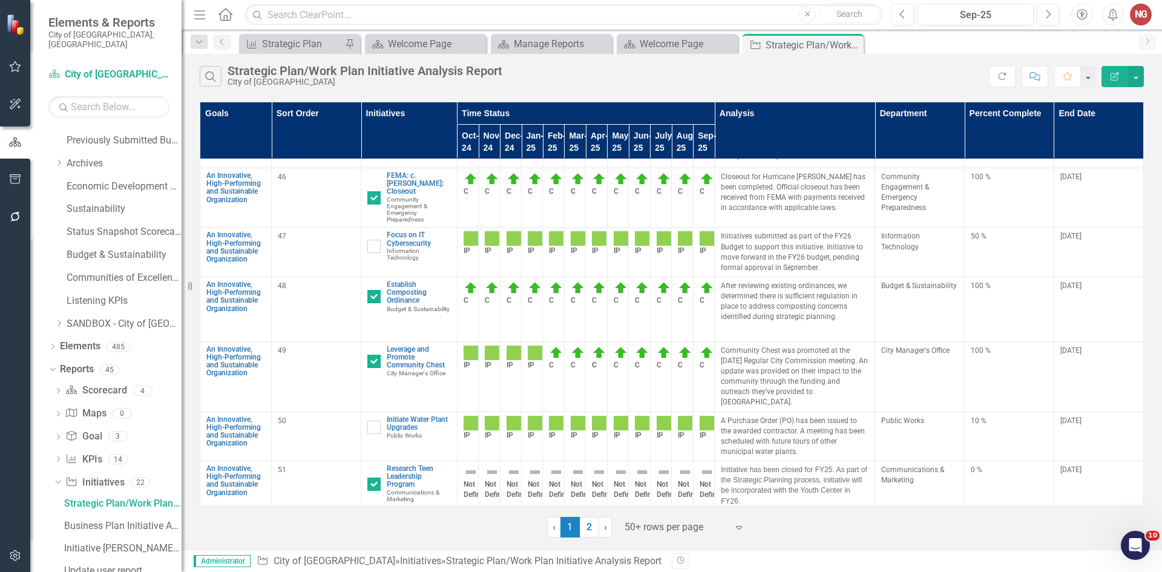
scroll to position [3793, 0]
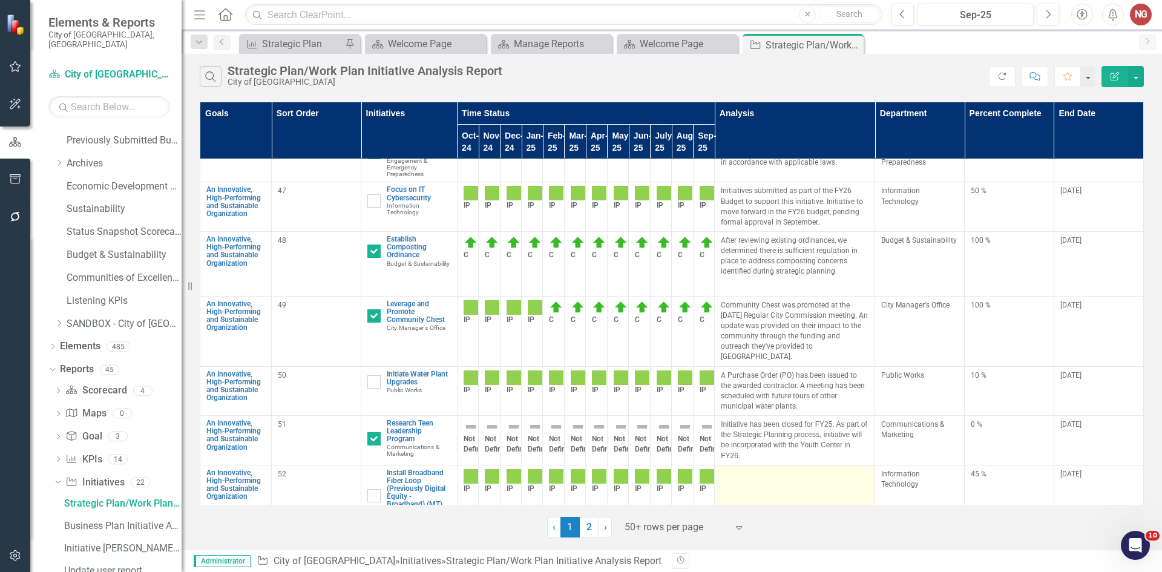
click at [773, 465] on td at bounding box center [795, 496] width 160 height 62
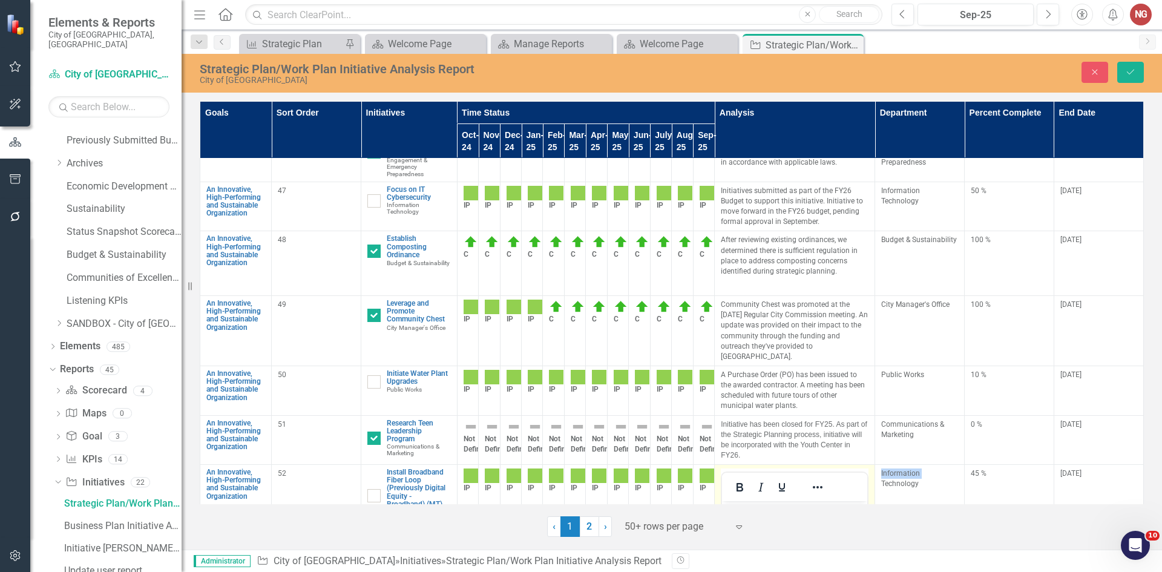
scroll to position [0, 0]
click at [788, 507] on p "Permitting sumbitted with FDOT and B" at bounding box center [794, 518] width 139 height 29
click at [818, 567] on p "Permitting submitted with FDOT and Broward County, staff is awaiting additional…" at bounding box center [794, 540] width 139 height 73
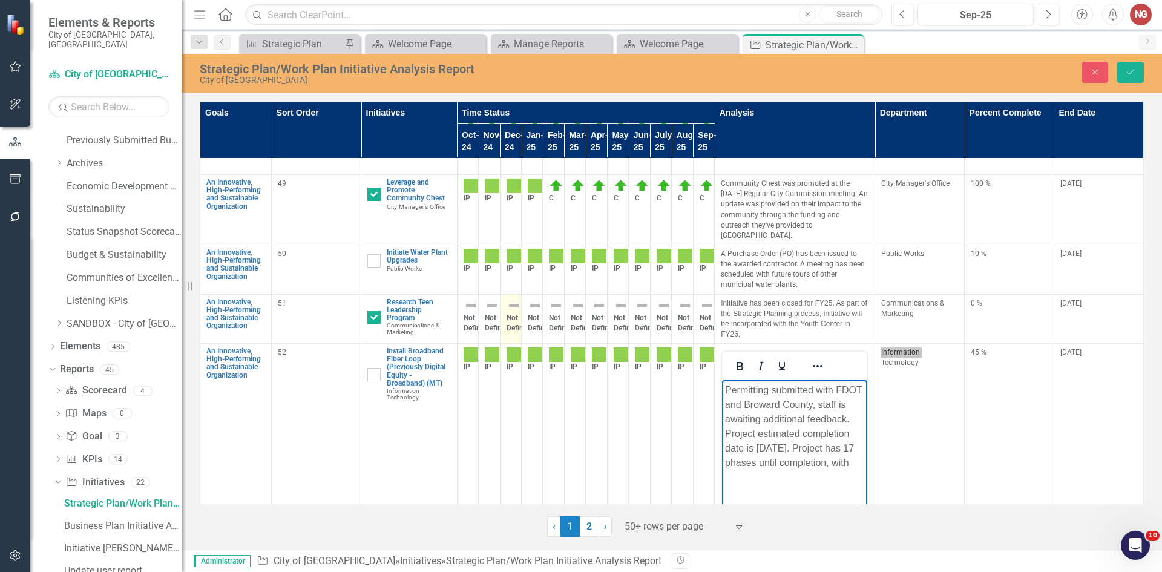
scroll to position [3921, 0]
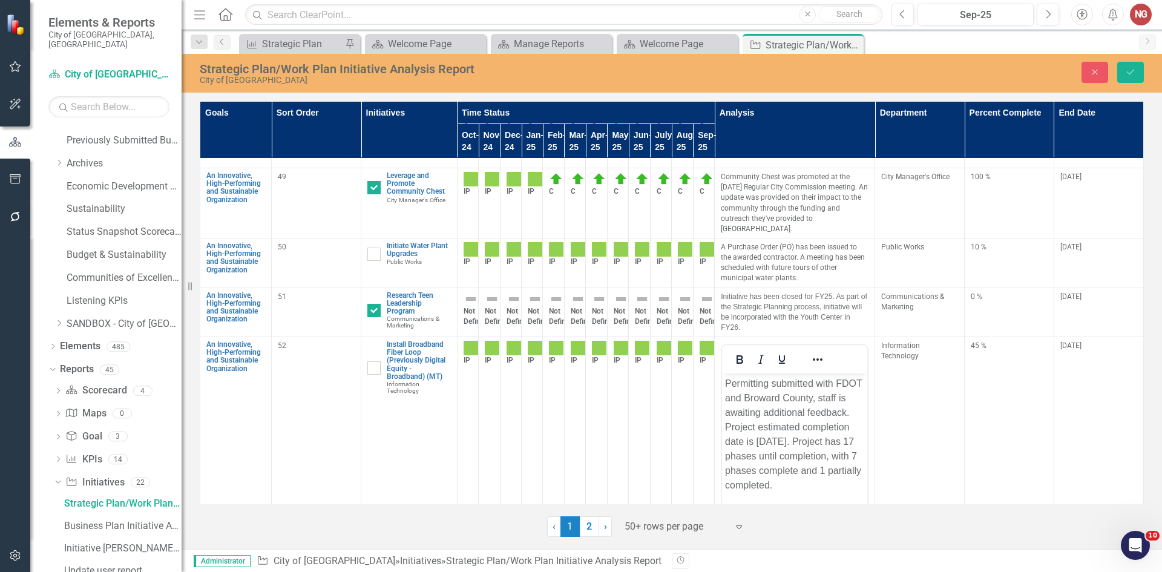
drag, startPoint x: 1, startPoint y: 514, endPoint x: 1, endPoint y: 506, distance: 7.9
click at [1, 506] on div at bounding box center [15, 386] width 30 height 301
click at [811, 486] on p "Permitting submitted with FDOT and Broward County, staff is awaiting additional…" at bounding box center [794, 434] width 139 height 116
click at [1128, 65] on button "Save" at bounding box center [1130, 72] width 27 height 21
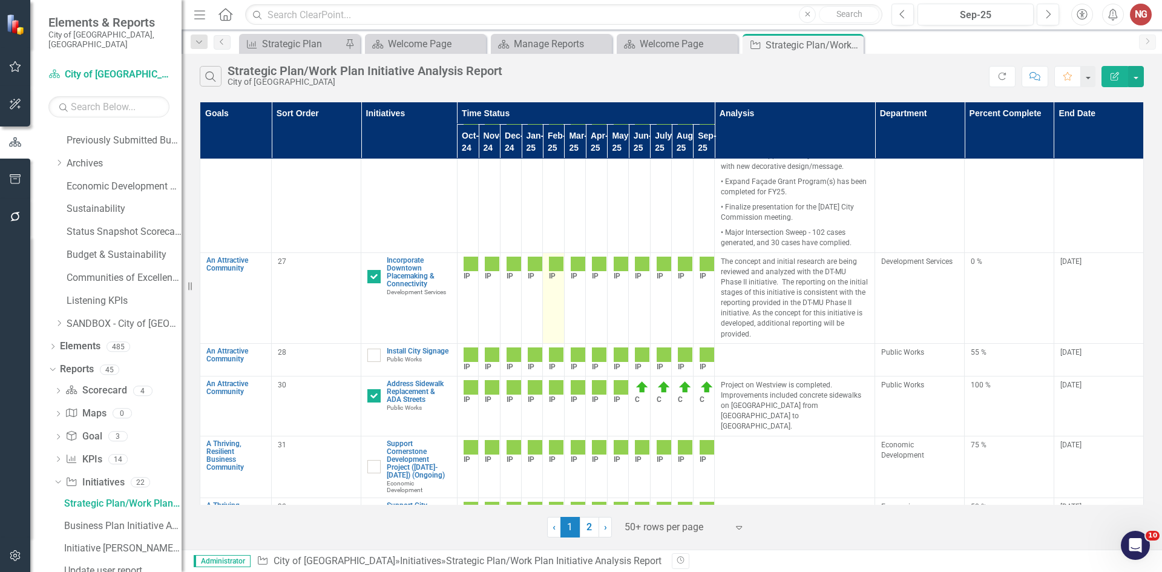
scroll to position [2300, 0]
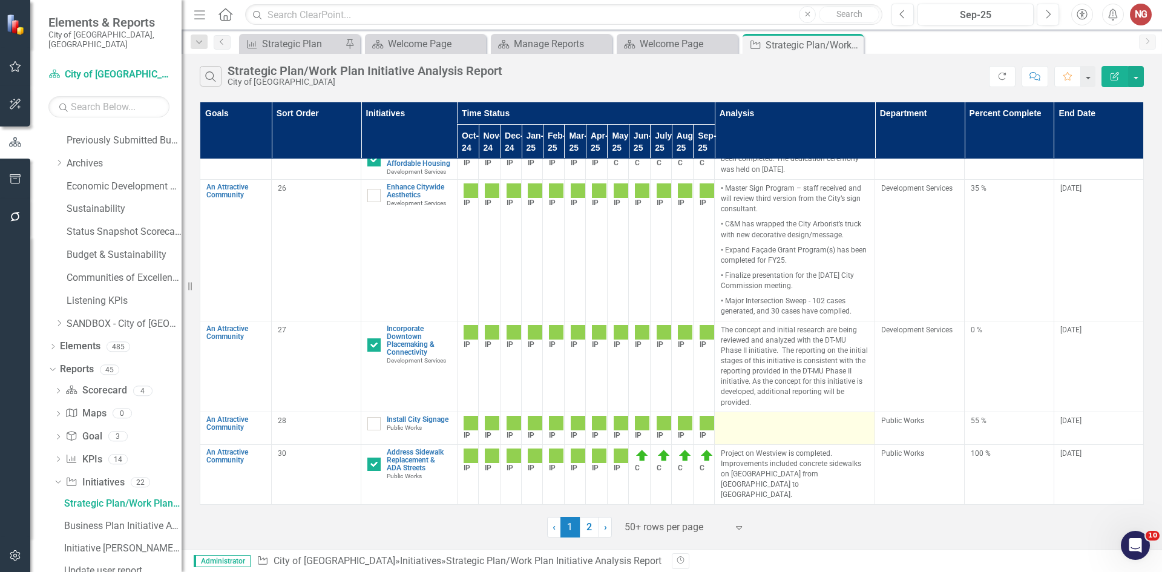
click at [787, 412] on td at bounding box center [795, 428] width 160 height 33
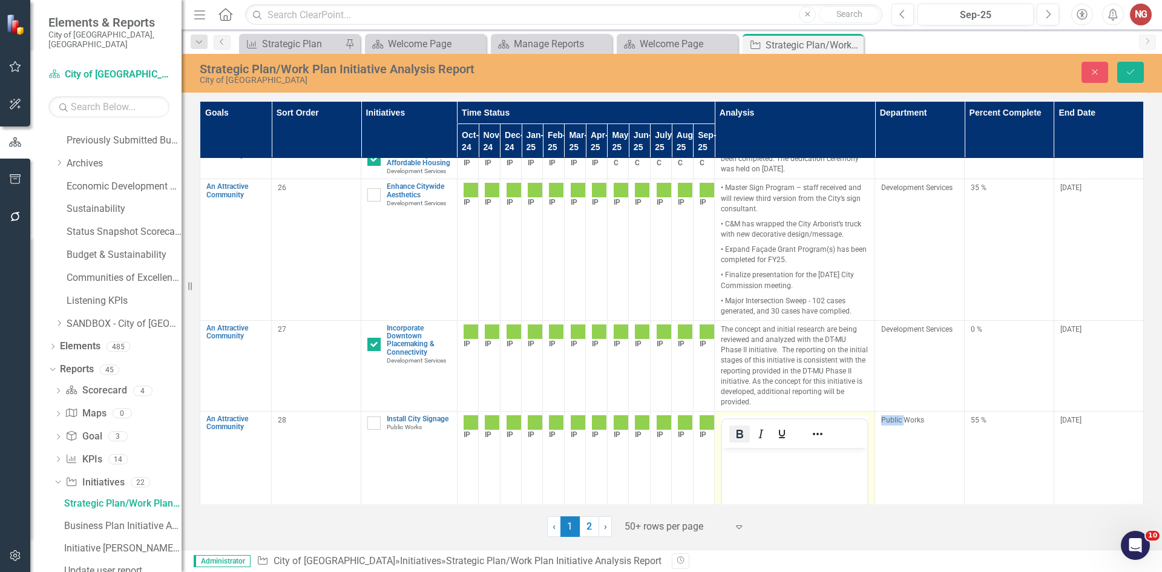
scroll to position [0, 0]
click at [741, 466] on body "Rich Text Area. Press ALT-0 for help." at bounding box center [794, 539] width 145 height 182
click at [832, 484] on p "Five corporate signs have been updated with landscape and lighting improvements." at bounding box center [794, 473] width 139 height 44
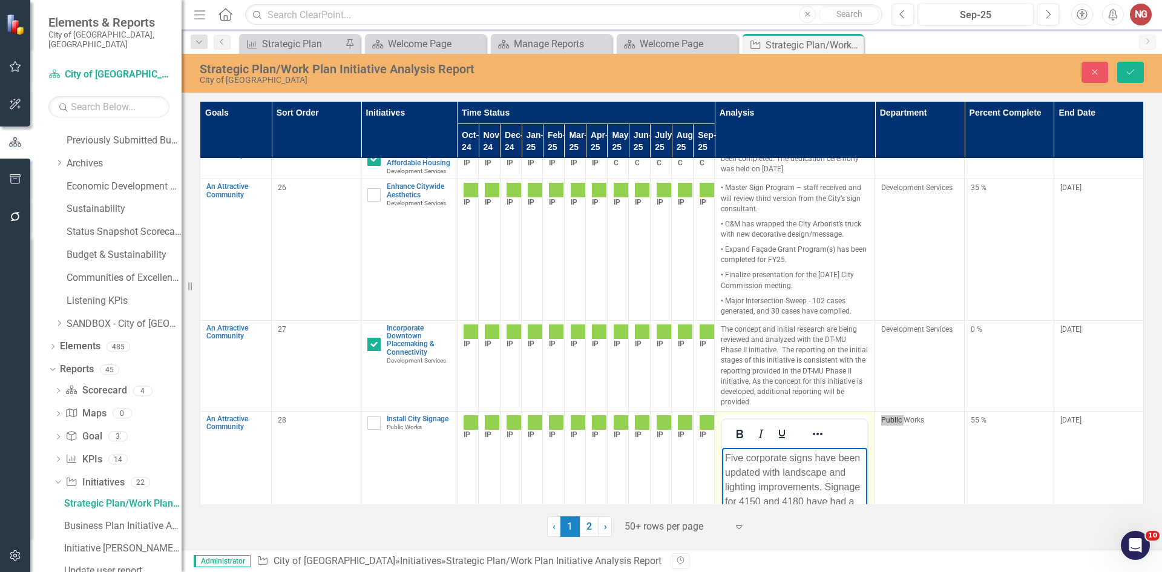
click at [828, 487] on p "Five corporate signs have been updated with landscape and lighting improvements…" at bounding box center [794, 487] width 139 height 73
click at [853, 535] on p "Five corporate signs have been updated with landscape and lighting improvements…" at bounding box center [794, 494] width 139 height 87
click at [757, 553] on p "Five corporate signs have been updated with landscape and lighting improvements…" at bounding box center [794, 502] width 139 height 102
click at [1132, 68] on icon "Save" at bounding box center [1130, 72] width 11 height 8
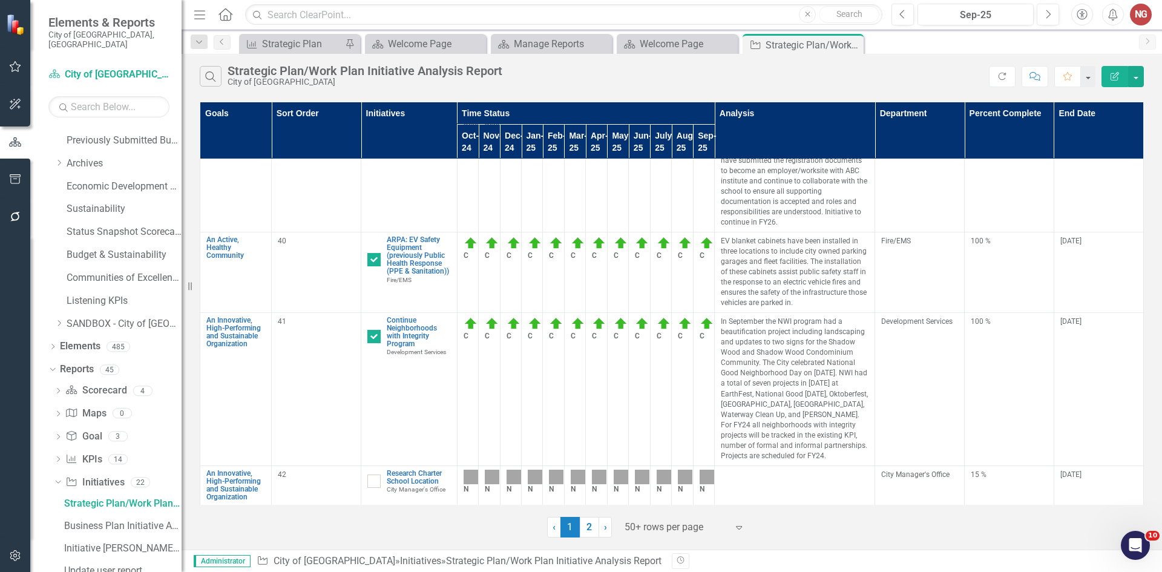
scroll to position [3329, 0]
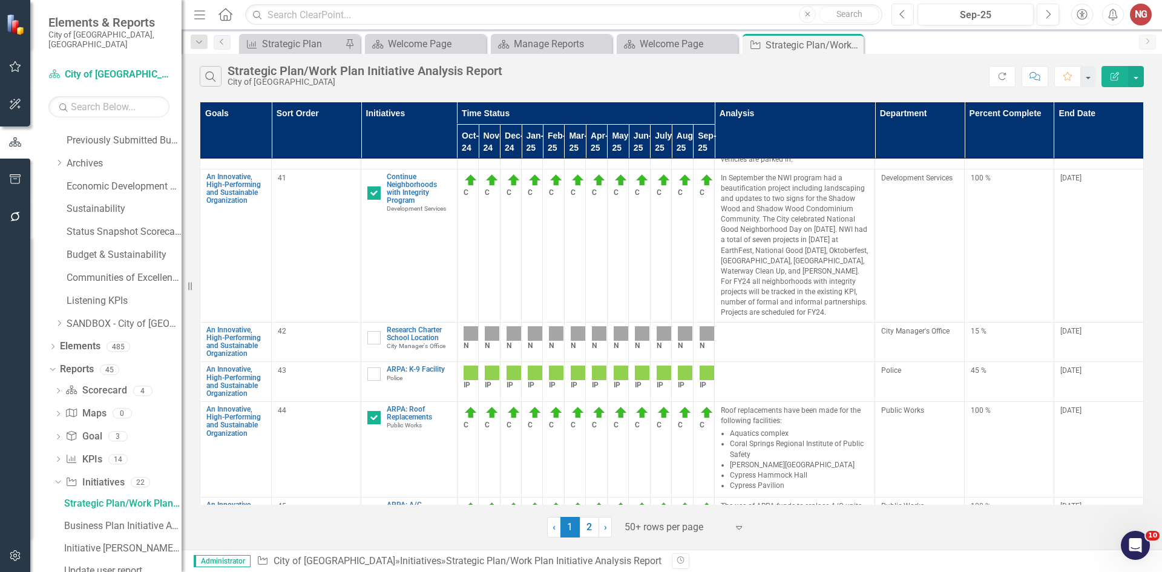
click at [896, 11] on button "Previous" at bounding box center [903, 15] width 22 height 22
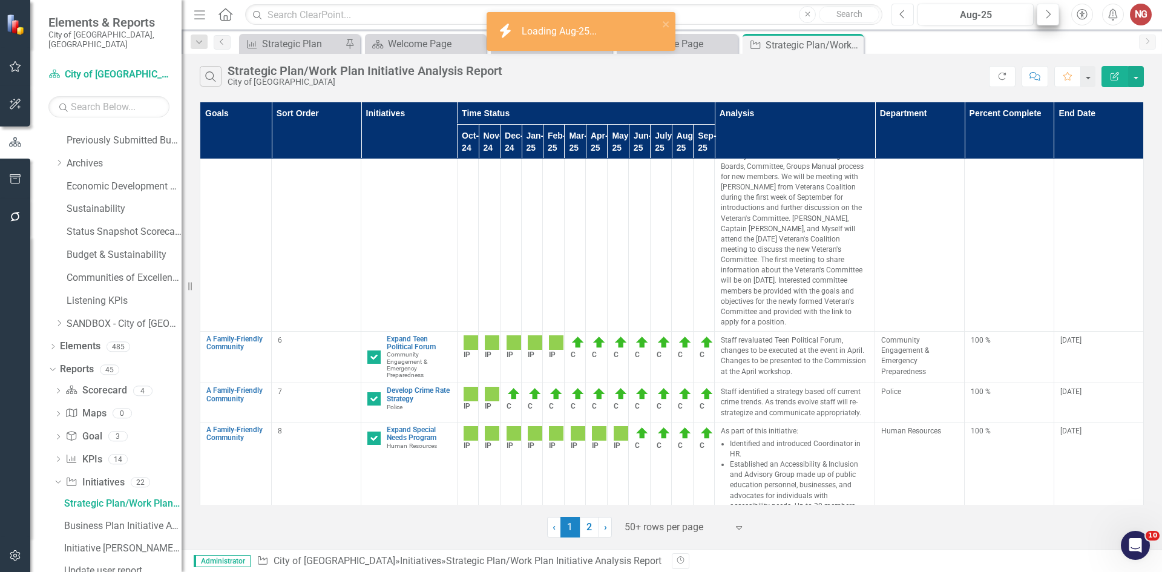
scroll to position [61, 0]
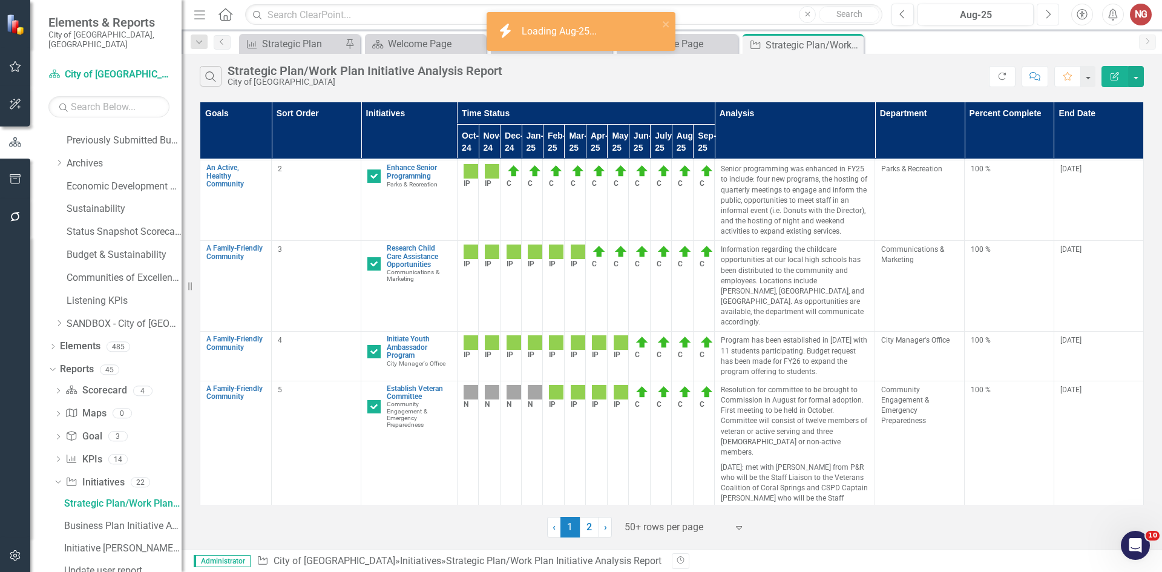
click at [1043, 15] on button "Next" at bounding box center [1048, 15] width 22 height 22
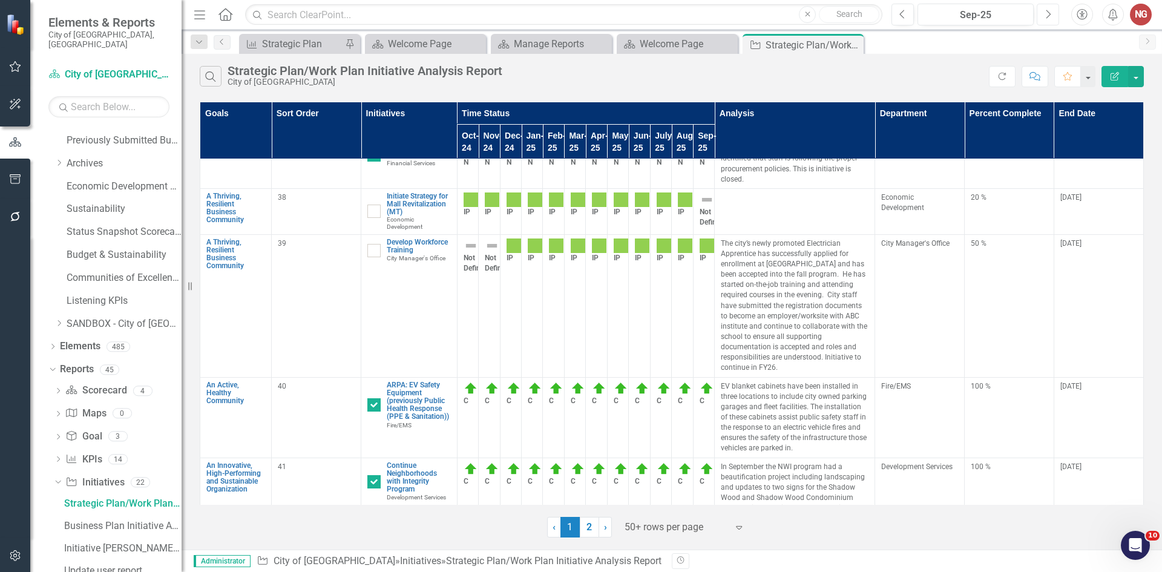
scroll to position [3208, 0]
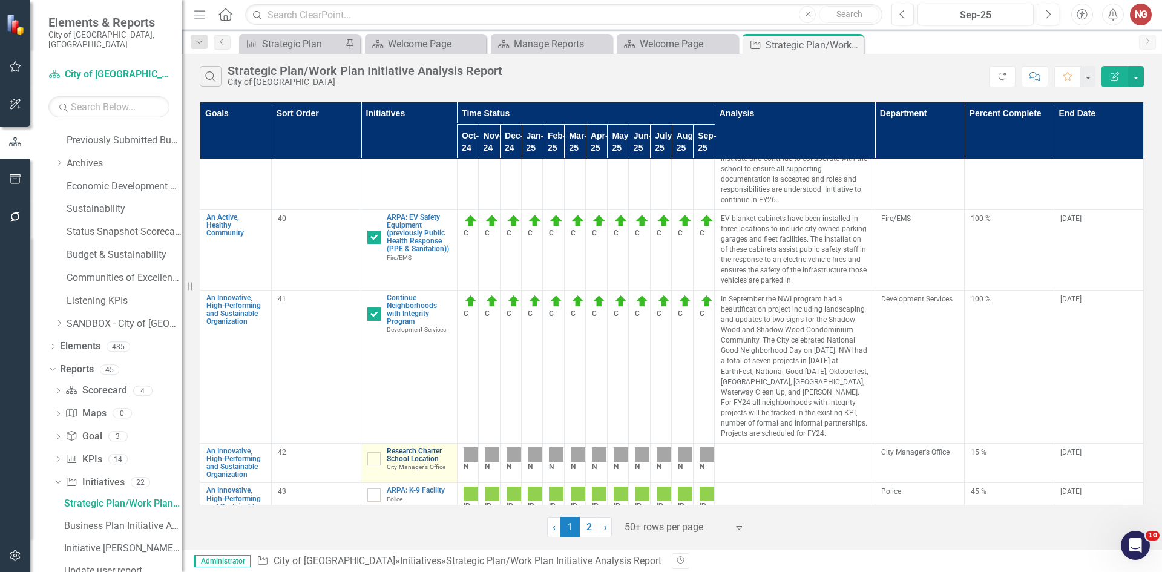
click at [410, 447] on link "Research Charter School Location" at bounding box center [419, 455] width 64 height 16
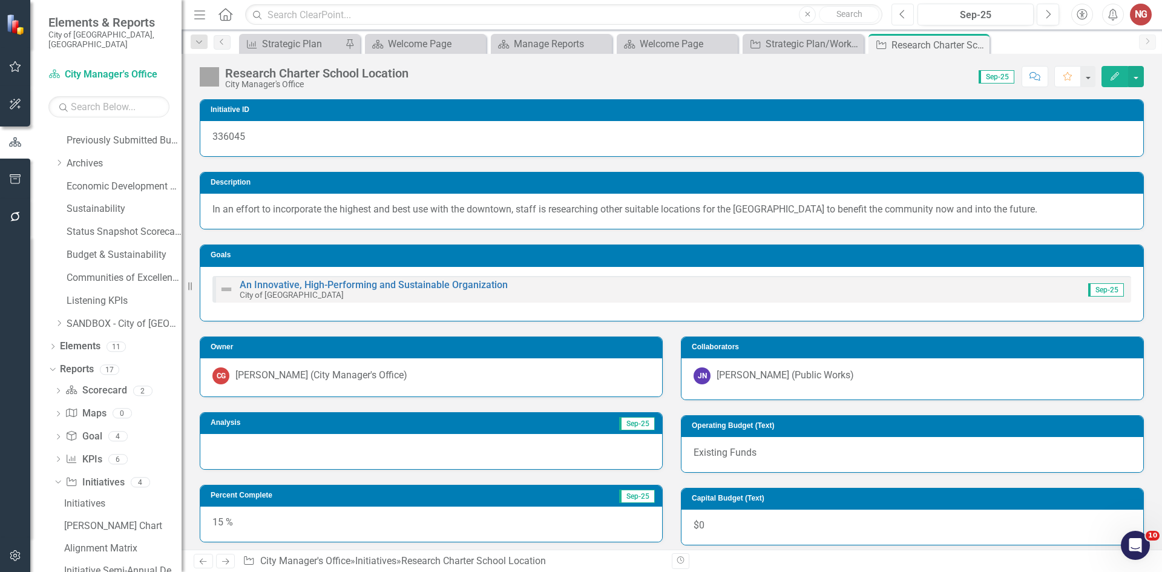
click at [908, 5] on button "Previous" at bounding box center [903, 15] width 22 height 22
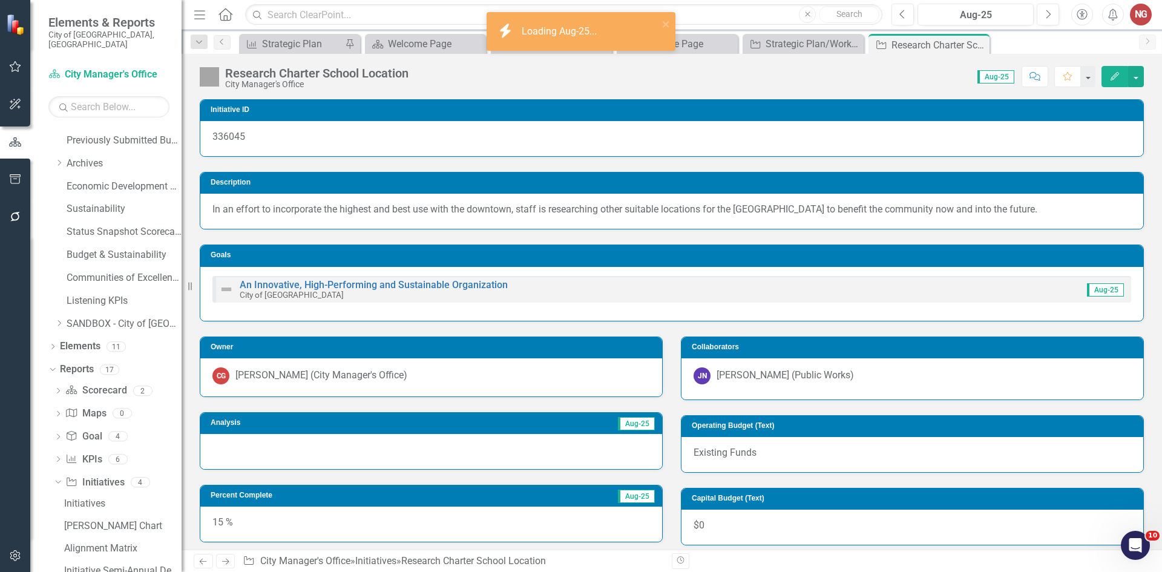
click at [418, 447] on div at bounding box center [431, 451] width 462 height 35
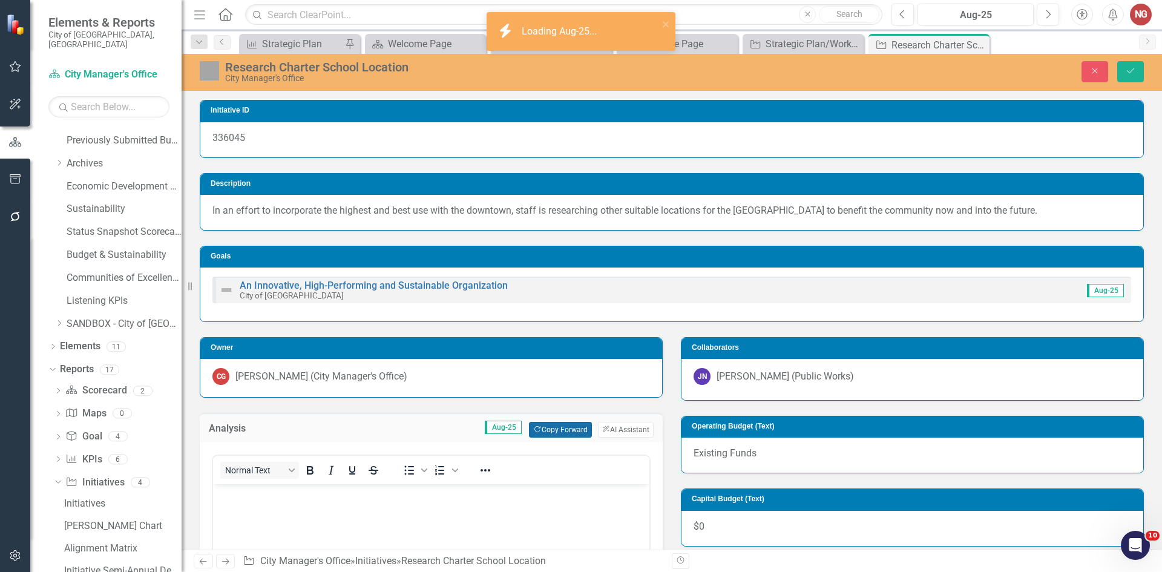
click at [560, 429] on button "Copy Forward Copy Forward" at bounding box center [560, 430] width 62 height 16
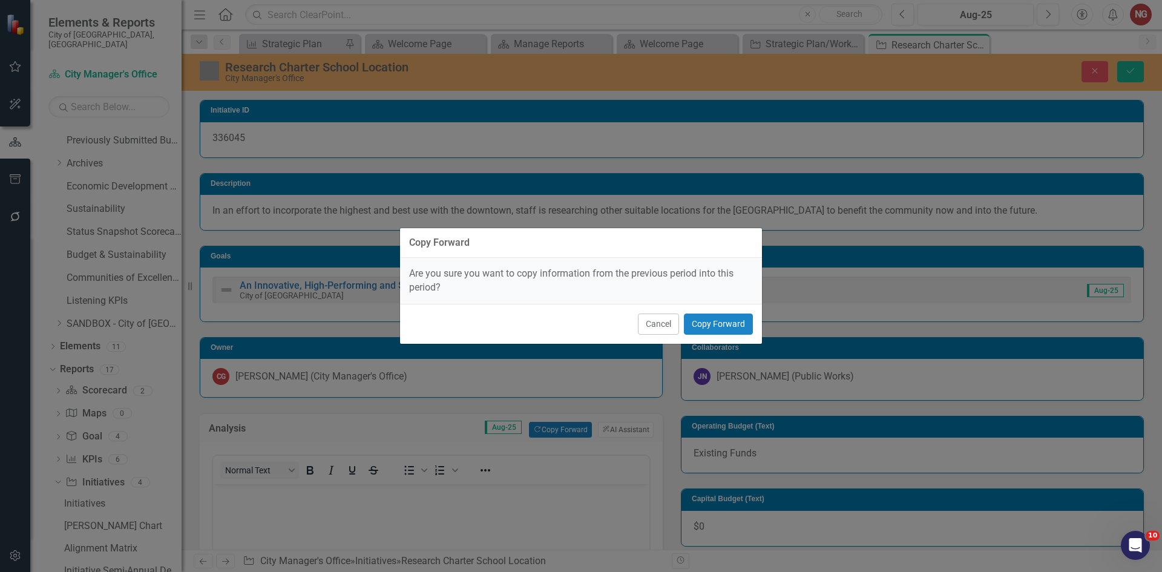
click at [718, 310] on div "Cancel Copy Forward" at bounding box center [581, 324] width 362 height 40
click at [717, 324] on button "Copy Forward" at bounding box center [718, 324] width 69 height 21
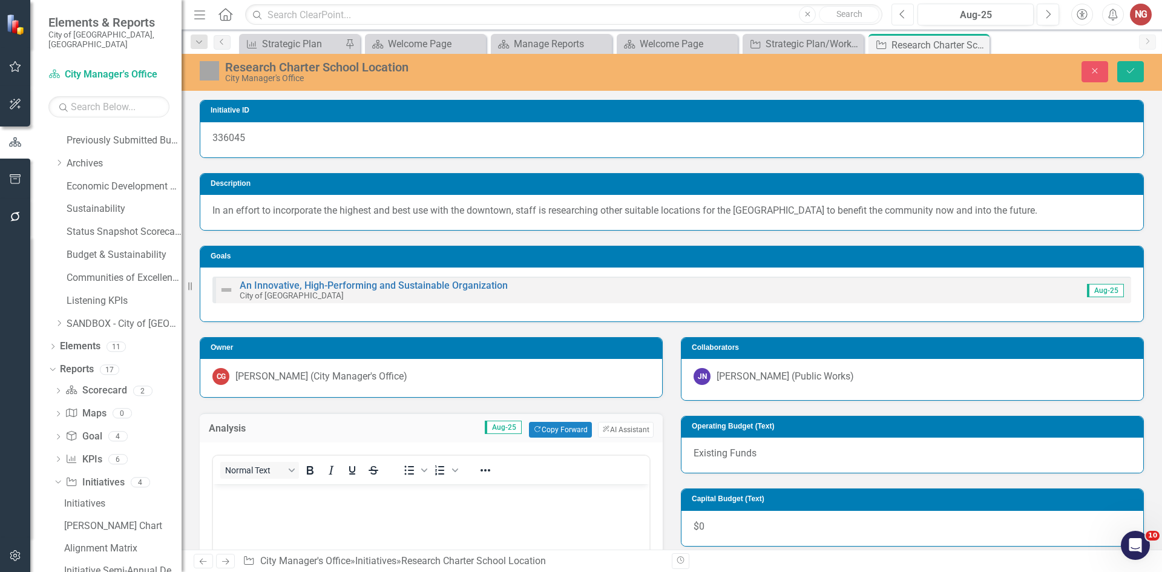
click at [896, 16] on button "Previous" at bounding box center [903, 15] width 22 height 22
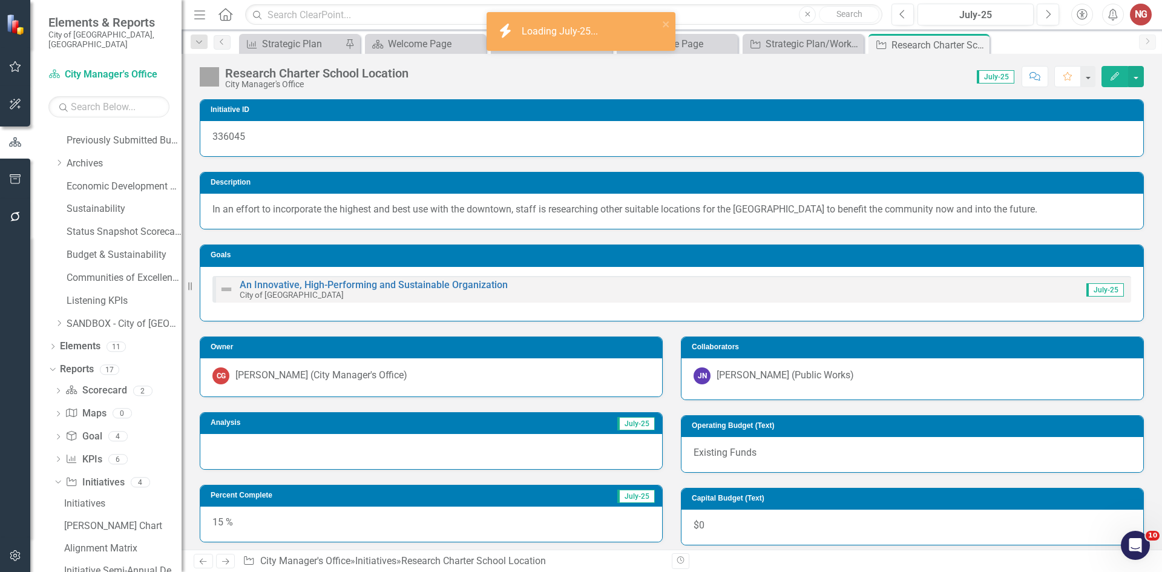
click at [510, 462] on div at bounding box center [431, 451] width 462 height 35
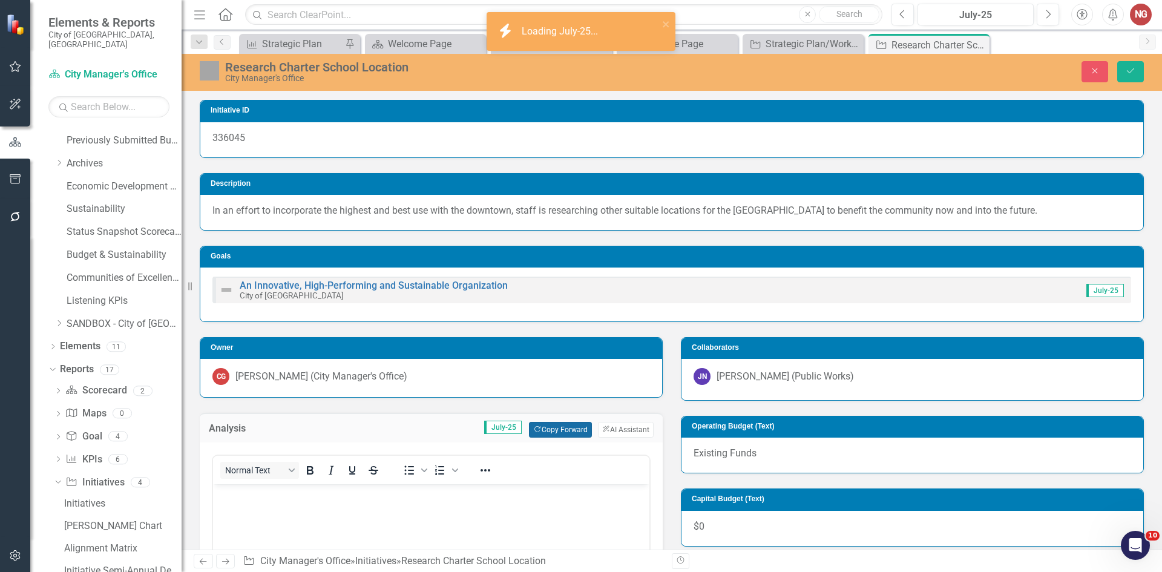
click at [568, 427] on button "Copy Forward Copy Forward" at bounding box center [560, 430] width 62 height 16
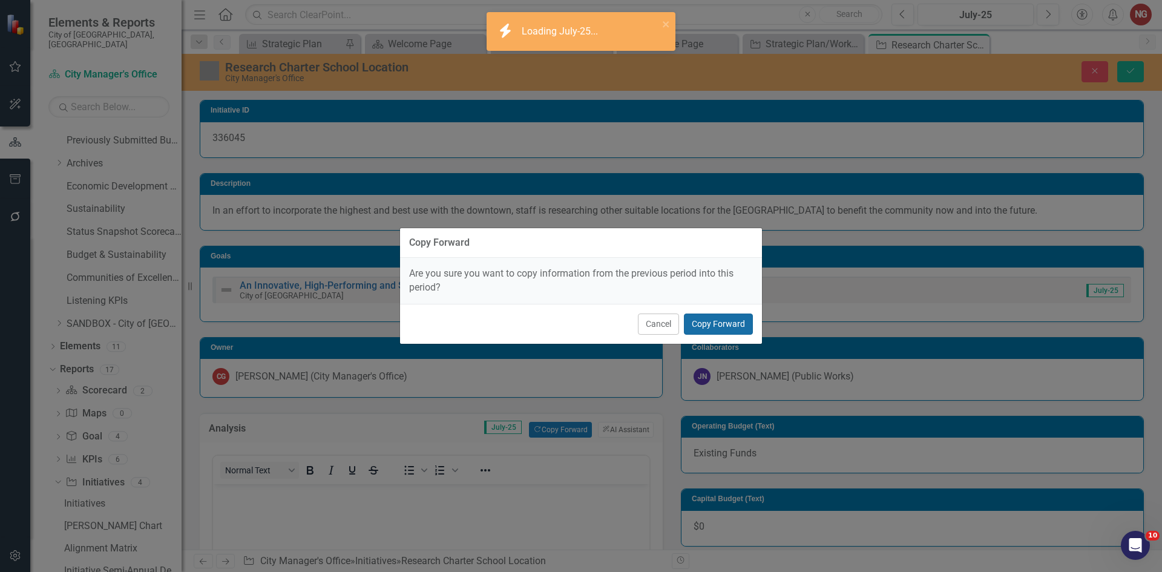
click at [709, 320] on button "Copy Forward" at bounding box center [718, 324] width 69 height 21
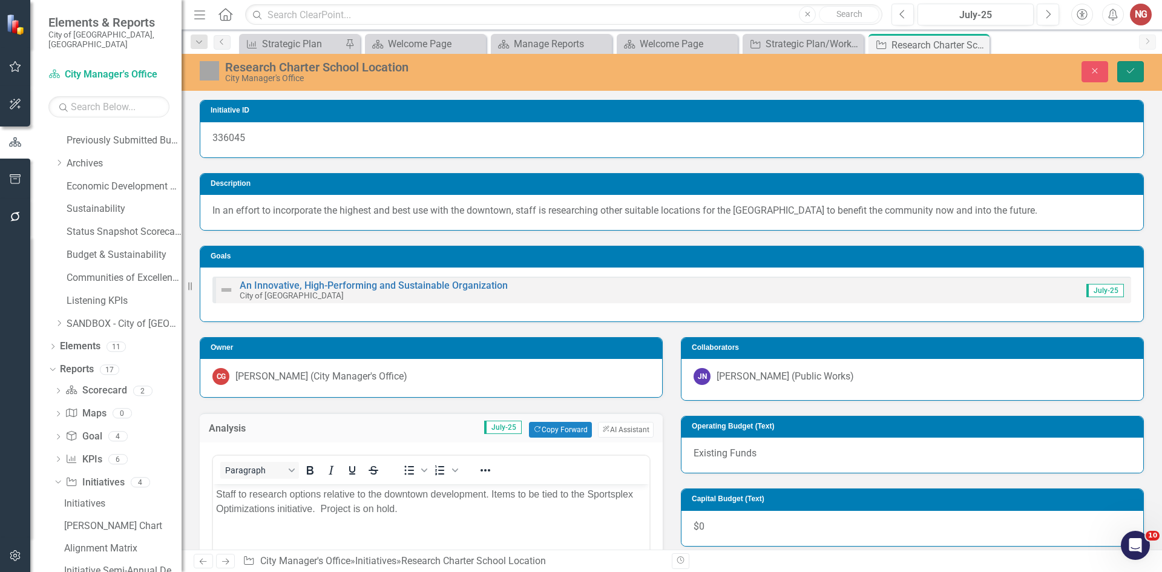
click at [1134, 79] on button "Save" at bounding box center [1130, 71] width 27 height 21
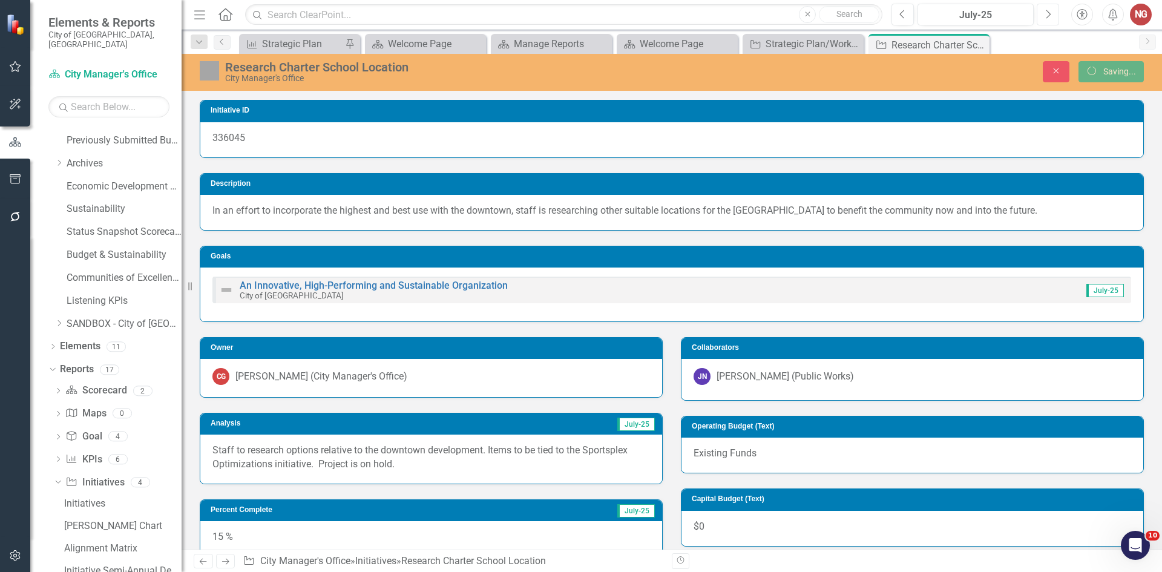
click at [1049, 13] on icon "button" at bounding box center [1048, 14] width 5 height 8
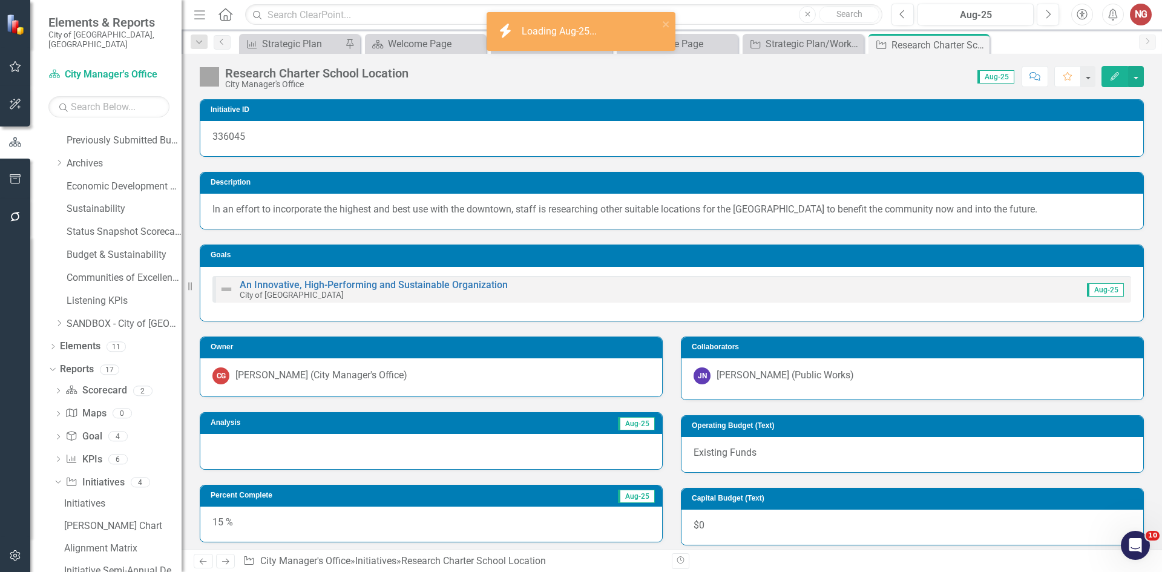
click at [455, 459] on div at bounding box center [431, 451] width 462 height 35
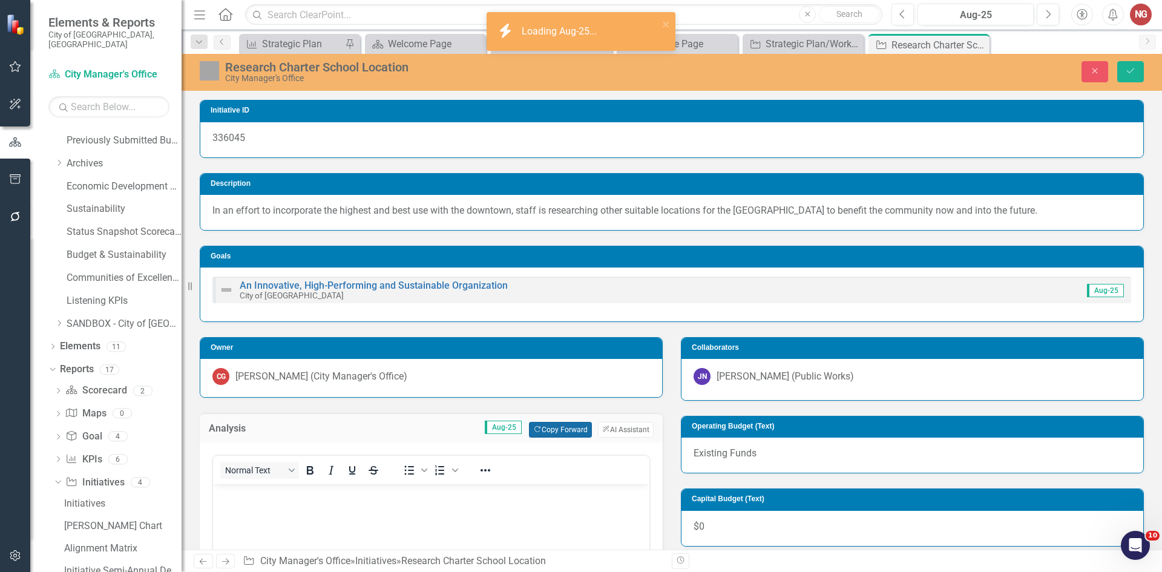
click at [559, 429] on button "Copy Forward Copy Forward" at bounding box center [560, 430] width 62 height 16
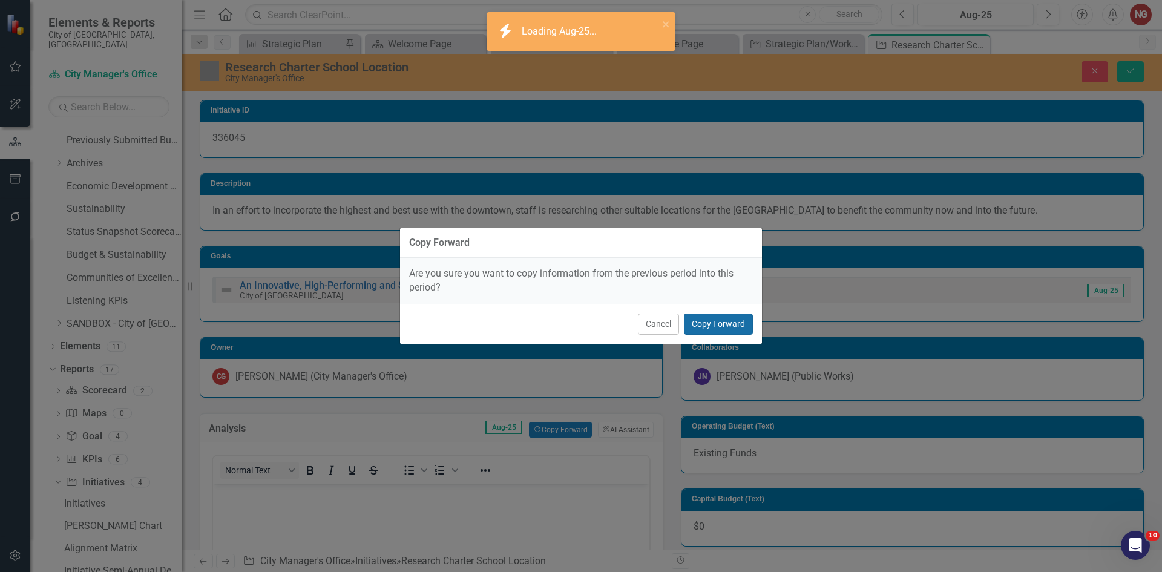
click at [728, 318] on button "Copy Forward" at bounding box center [718, 324] width 69 height 21
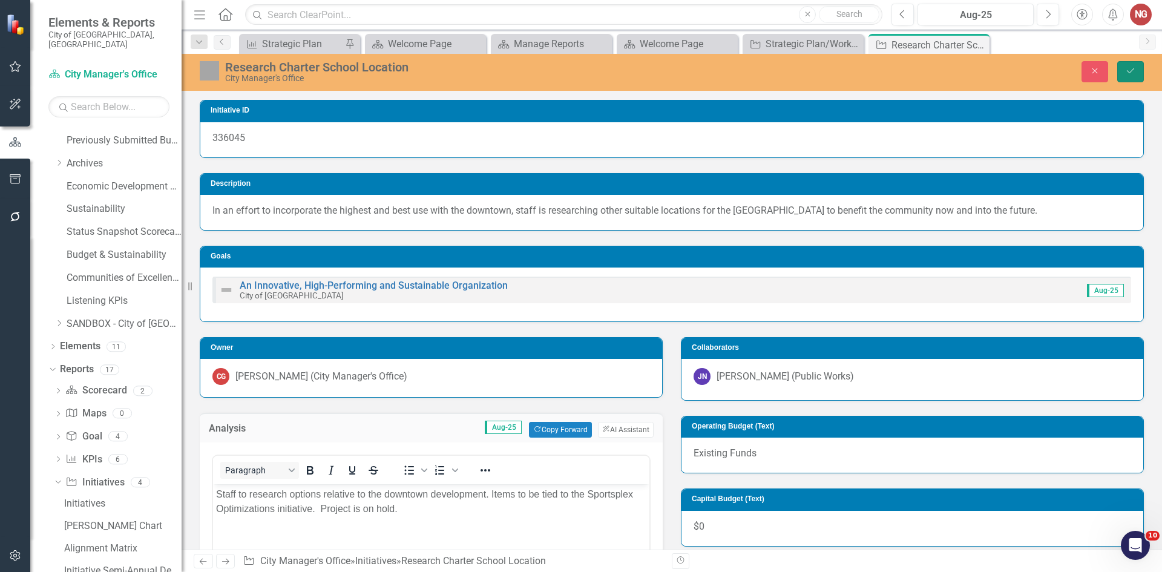
click at [1126, 69] on icon "Save" at bounding box center [1130, 71] width 11 height 8
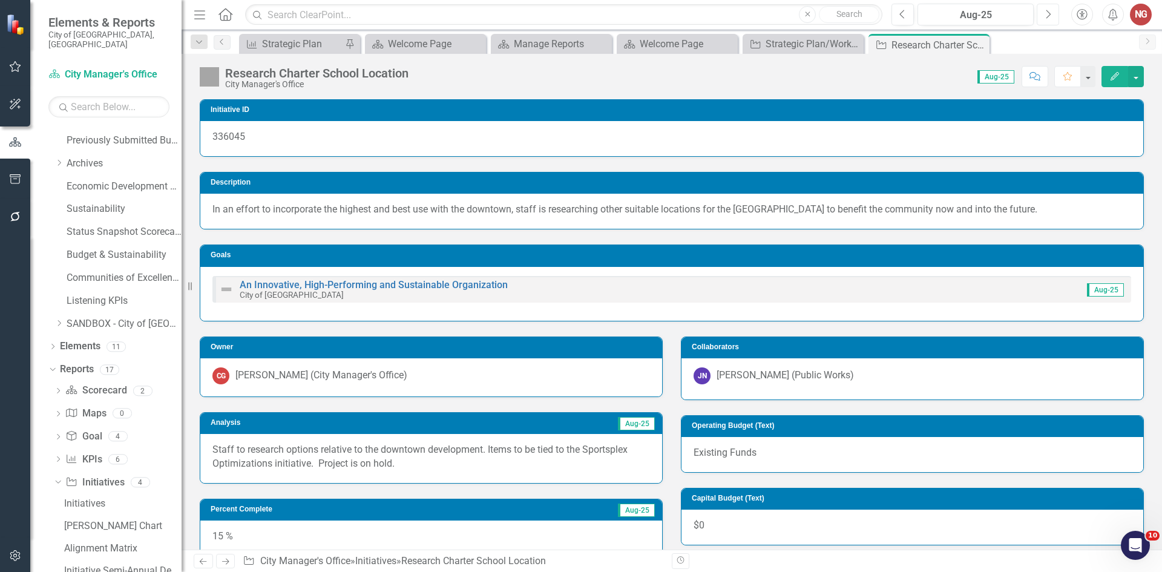
click at [1042, 16] on button "Next" at bounding box center [1048, 15] width 22 height 22
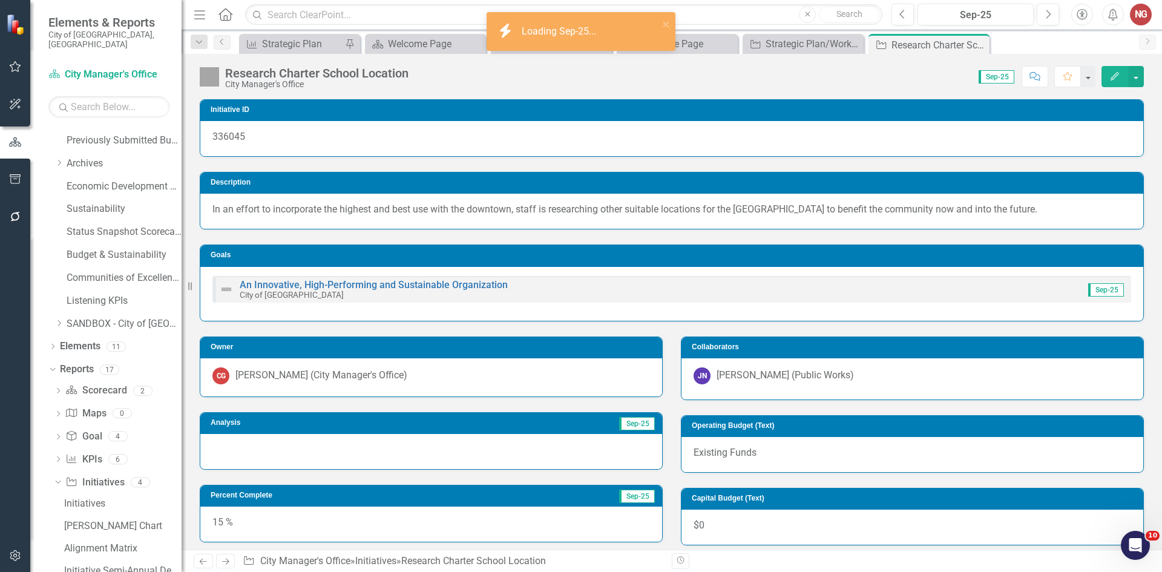
click at [440, 453] on div at bounding box center [431, 451] width 462 height 35
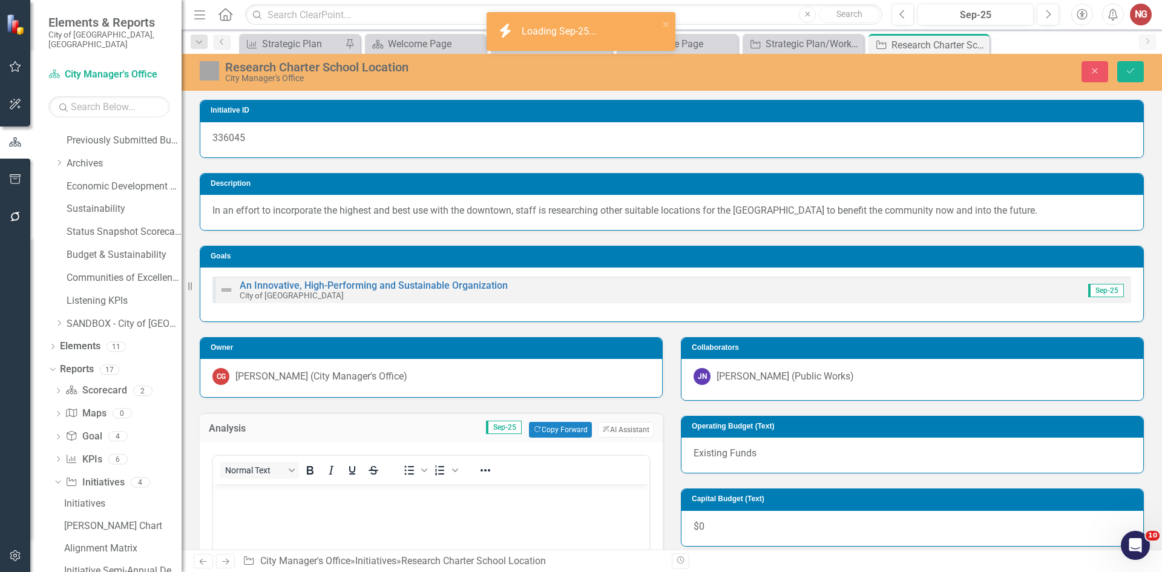
click at [424, 524] on body "Rich Text Area. Press ALT-0 for help." at bounding box center [431, 575] width 436 height 182
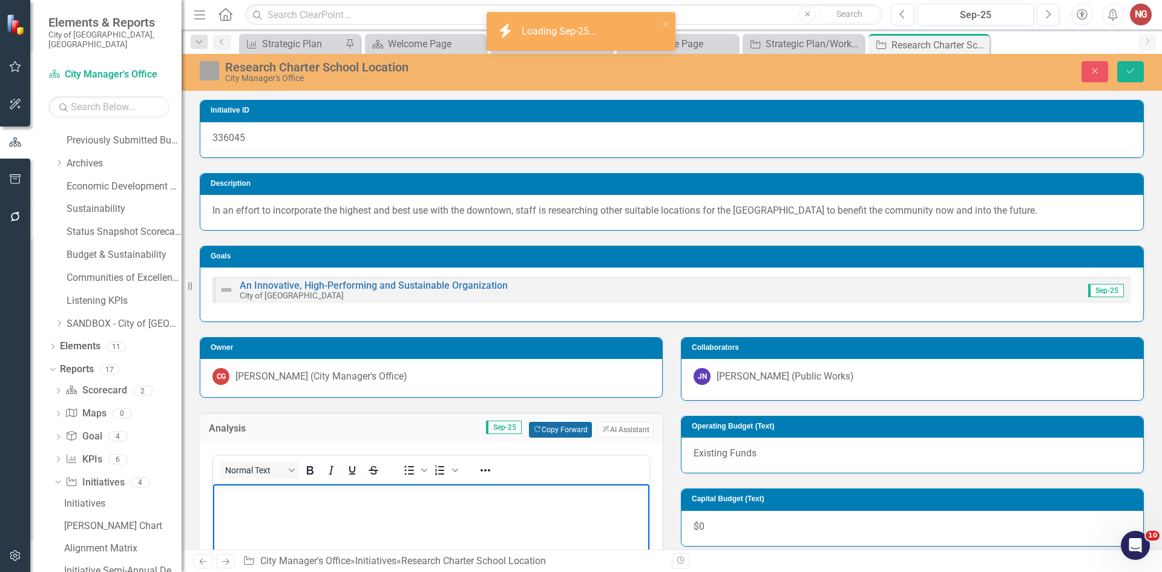
click at [563, 429] on button "Copy Forward Copy Forward" at bounding box center [560, 430] width 62 height 16
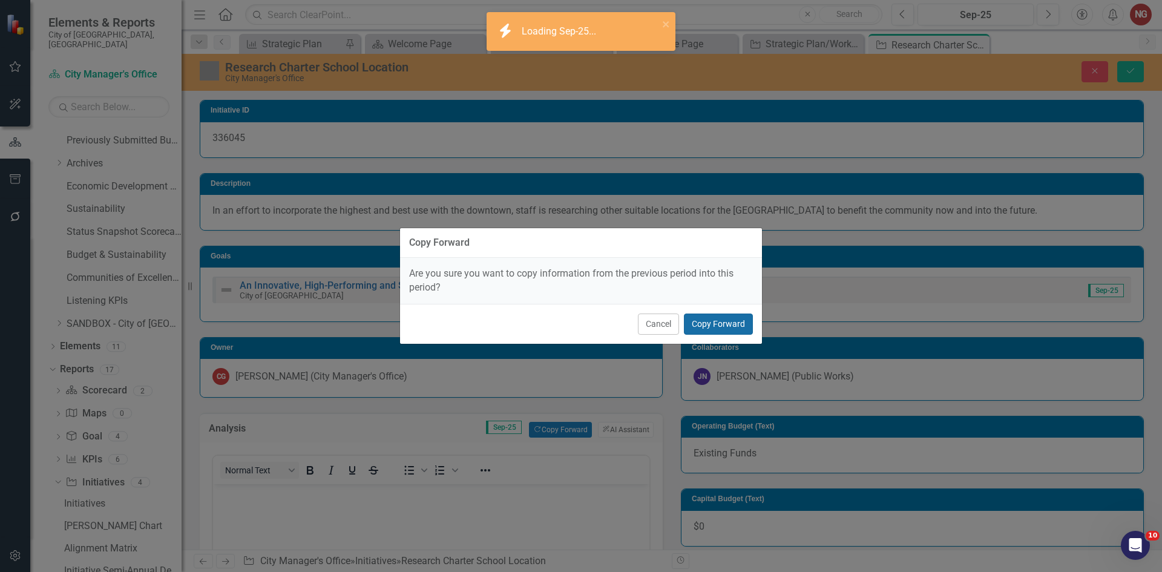
click at [708, 329] on button "Copy Forward" at bounding box center [718, 324] width 69 height 21
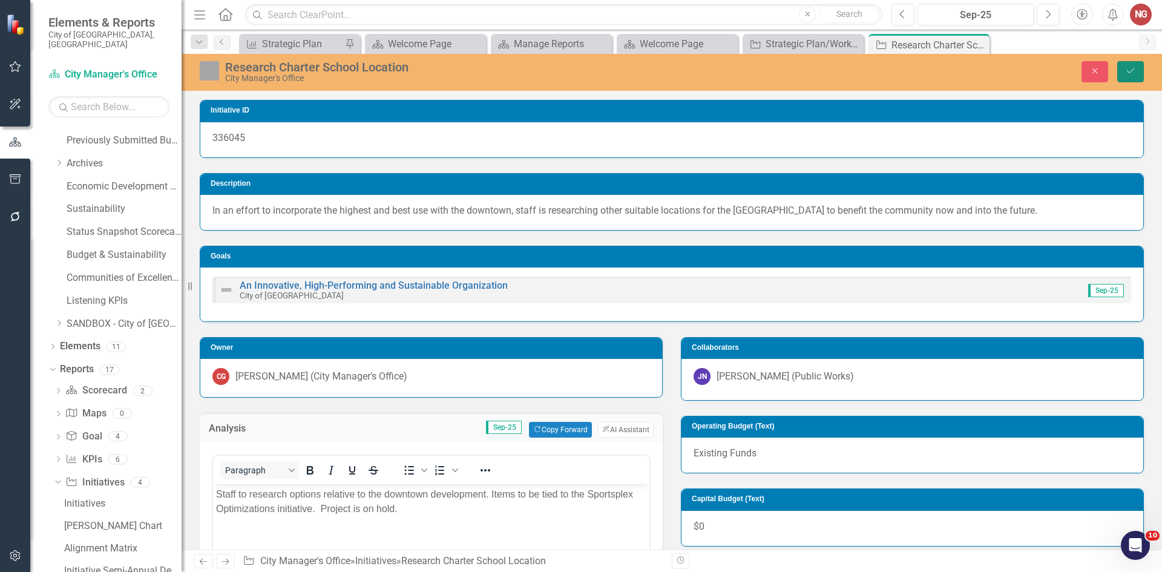
click at [1118, 70] on button "Save" at bounding box center [1130, 71] width 27 height 21
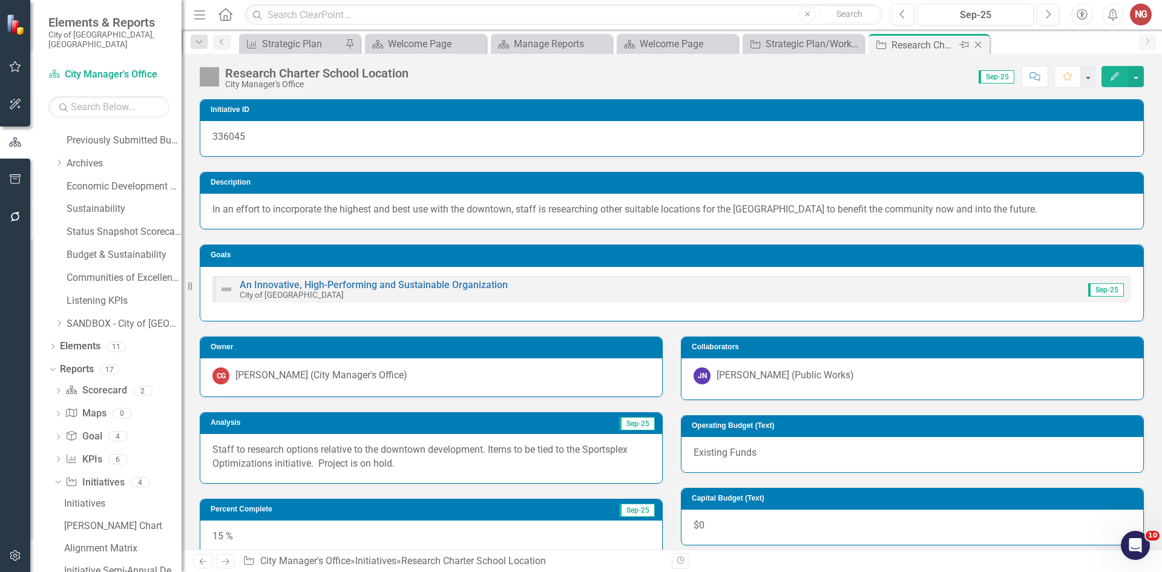
click at [985, 40] on div "Close" at bounding box center [978, 45] width 15 height 15
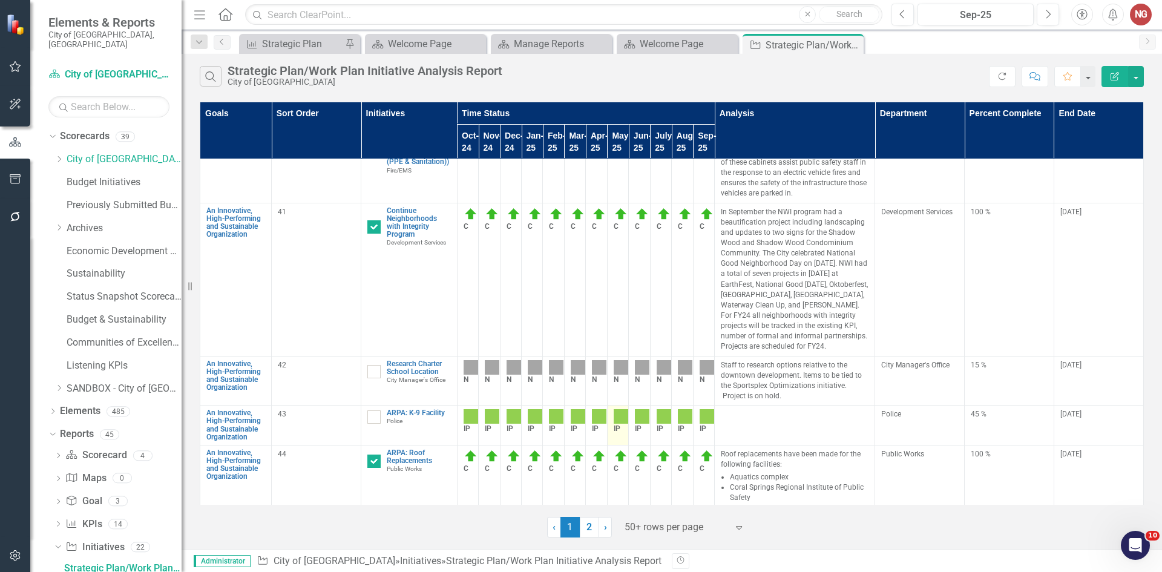
scroll to position [3329, 0]
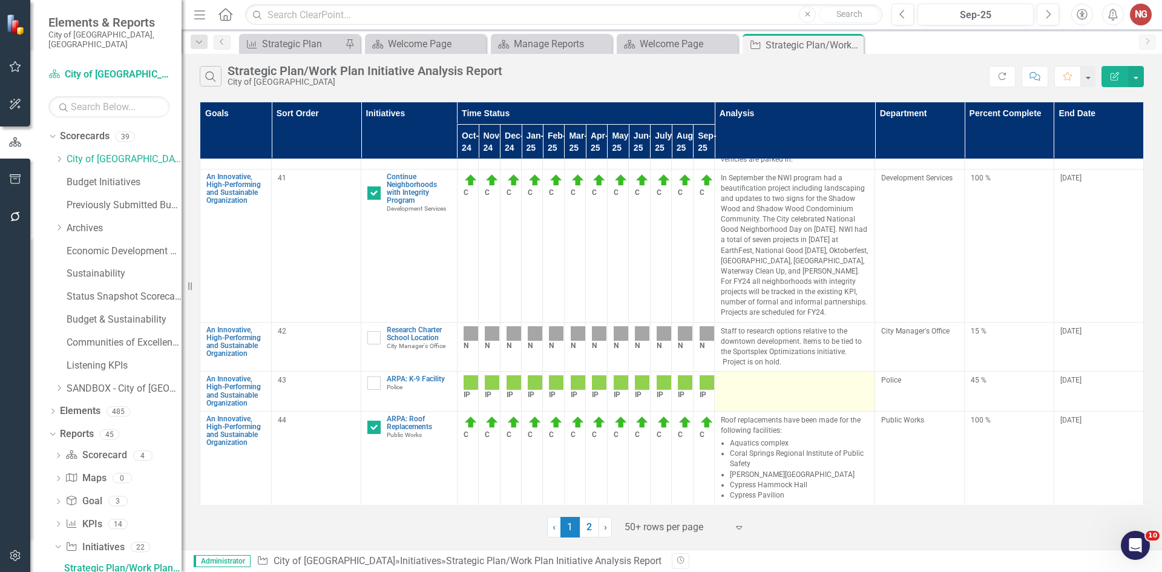
click at [801, 372] on td at bounding box center [795, 392] width 160 height 40
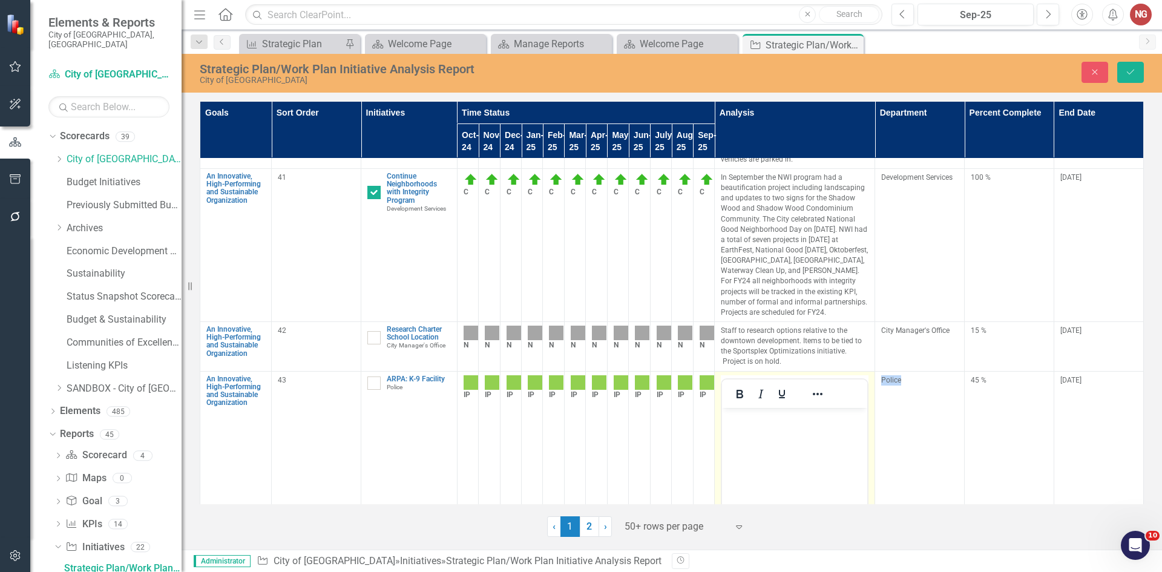
scroll to position [0, 0]
click at [754, 432] on body "Rich Text Area. Press ALT-0 for help." at bounding box center [794, 498] width 145 height 182
click at [848, 412] on p "Project continues to progress." at bounding box center [794, 417] width 139 height 15
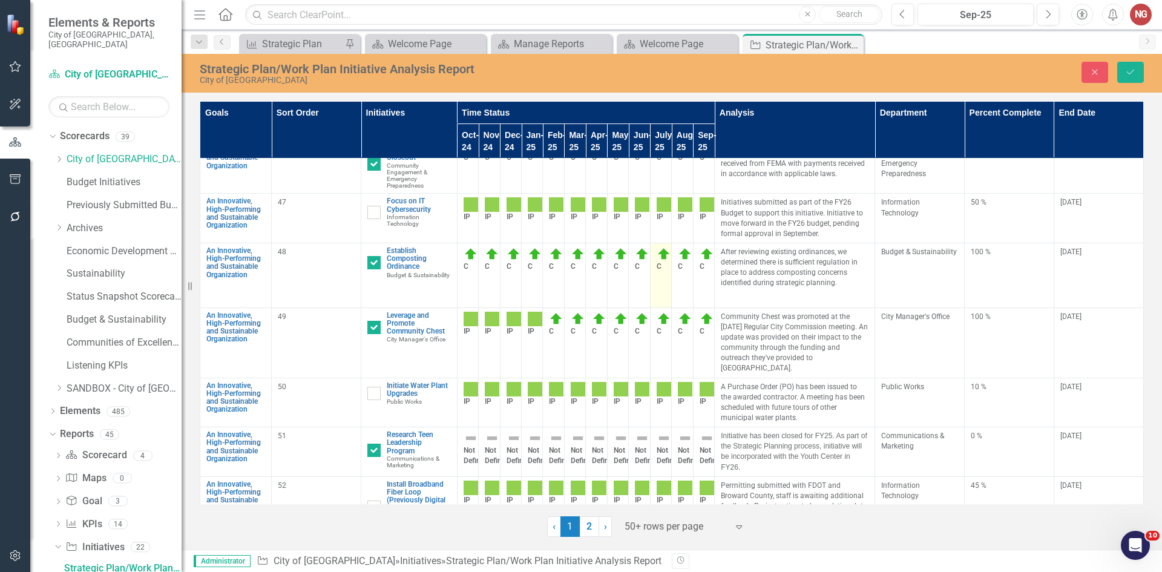
scroll to position [4084, 0]
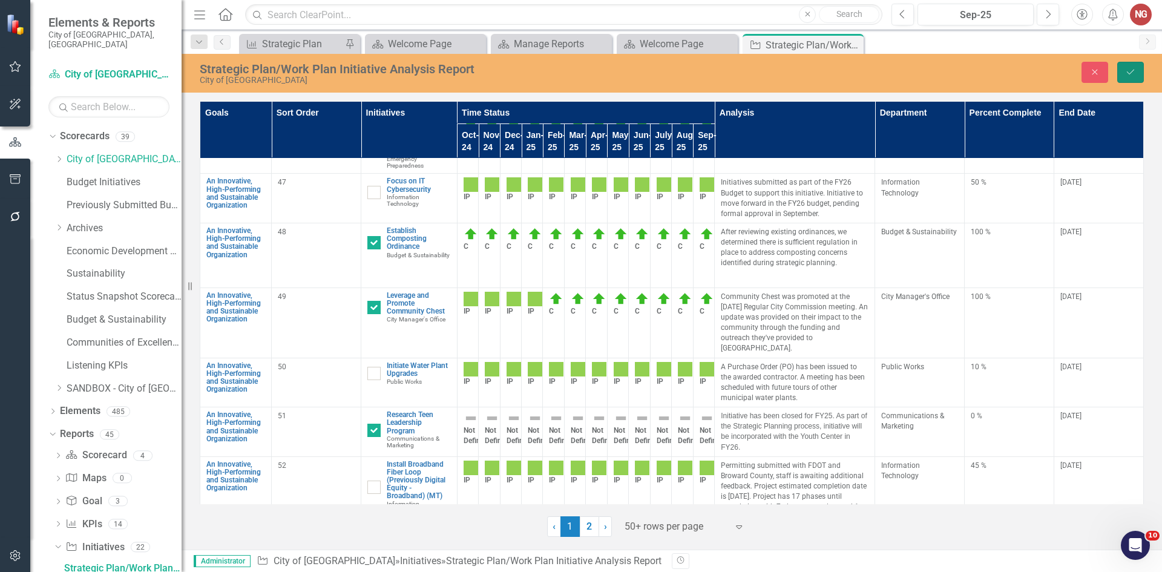
click at [1140, 75] on button "Save" at bounding box center [1130, 72] width 27 height 21
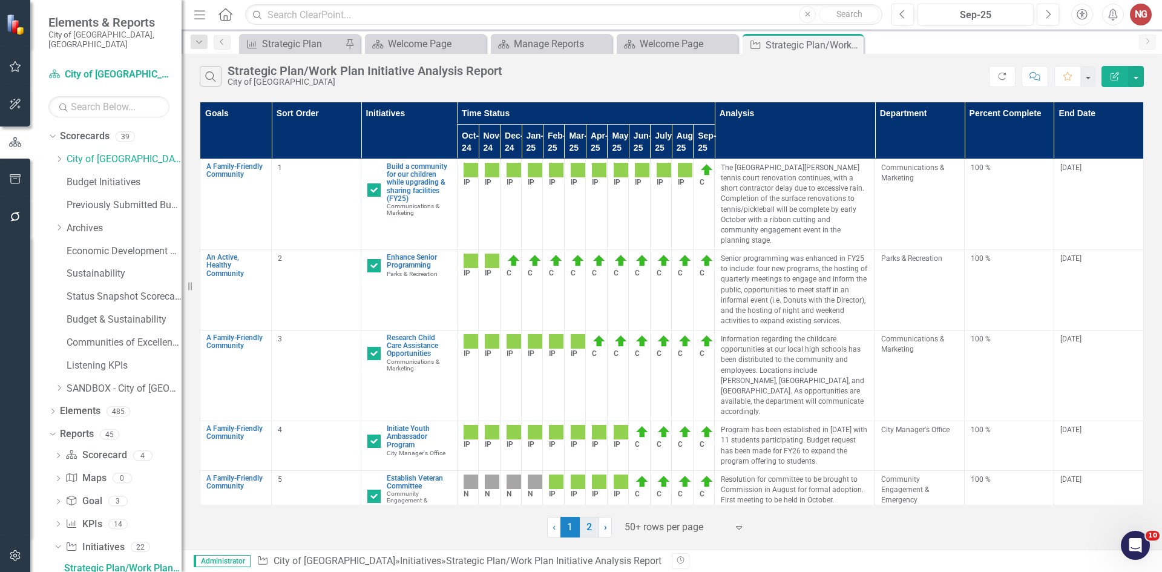
click at [586, 526] on link "2" at bounding box center [589, 527] width 19 height 21
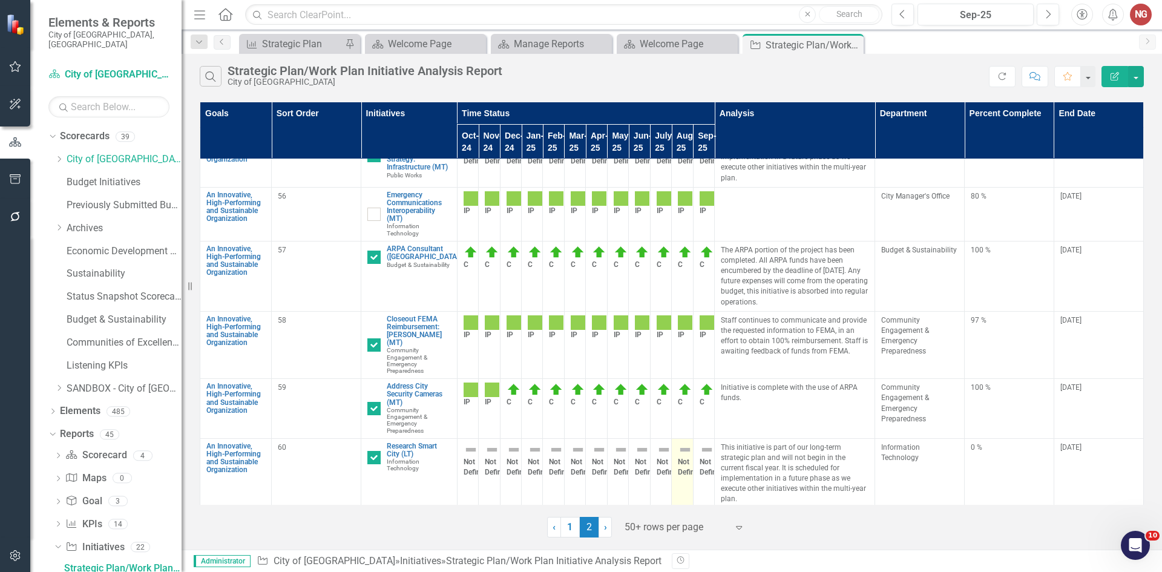
scroll to position [0, 0]
